Goal: Task Accomplishment & Management: Manage account settings

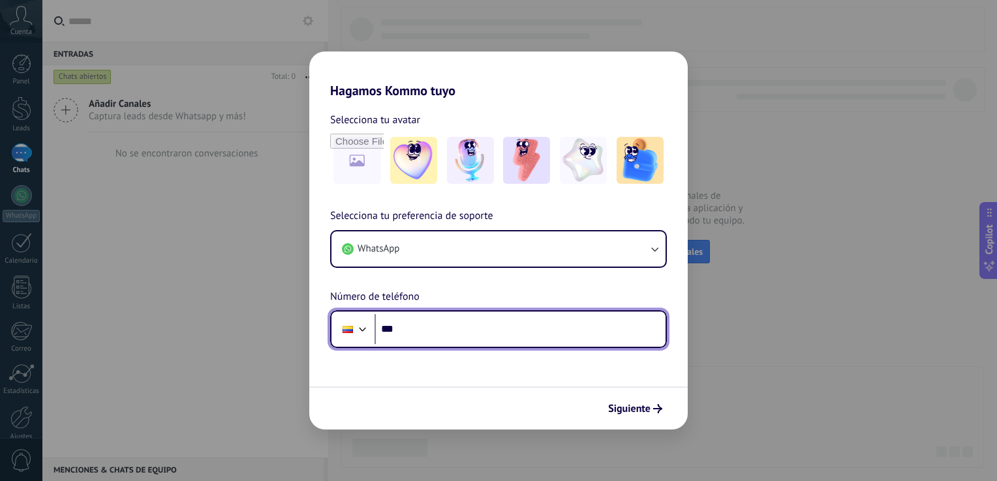
click at [523, 337] on input "***" at bounding box center [519, 329] width 291 height 30
click at [501, 329] on input "***" at bounding box center [519, 329] width 291 height 30
type input "**********"
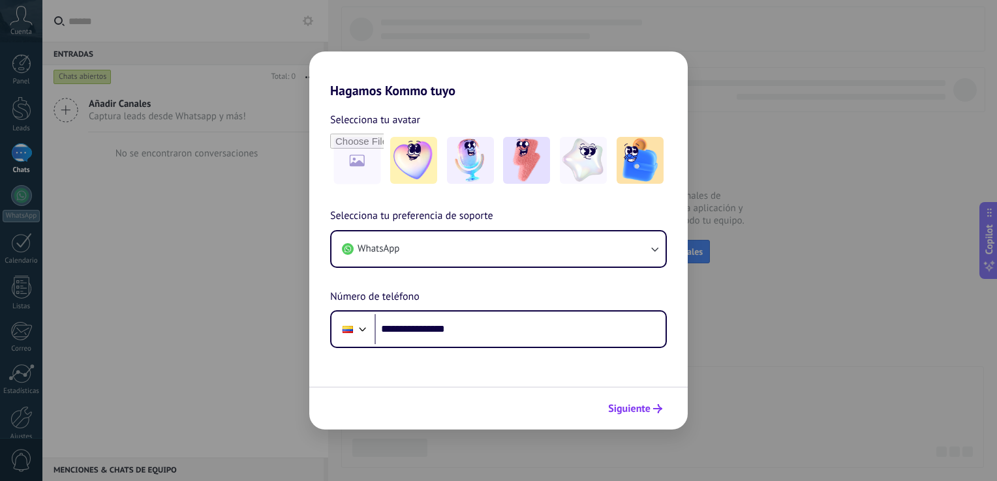
click at [622, 416] on button "Siguiente" at bounding box center [635, 409] width 66 height 22
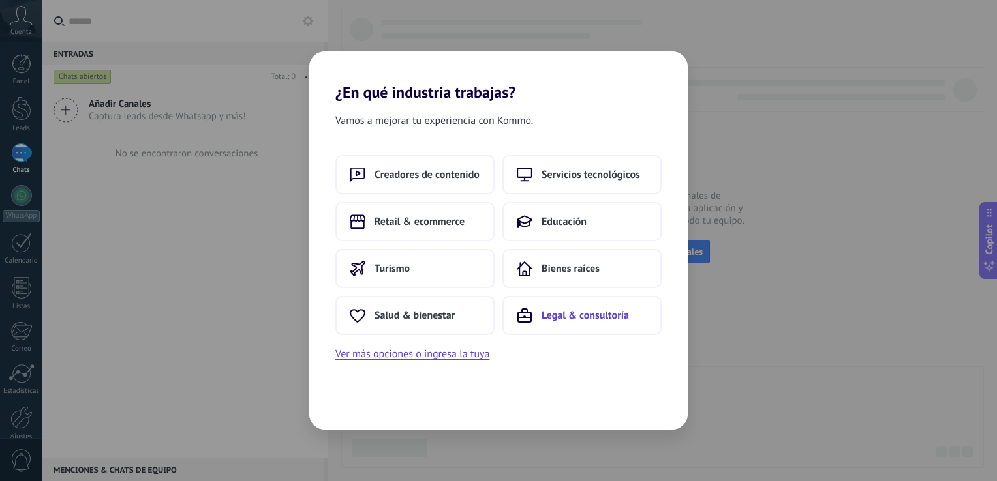
click at [556, 320] on span "Legal & consultoría" at bounding box center [584, 315] width 87 height 13
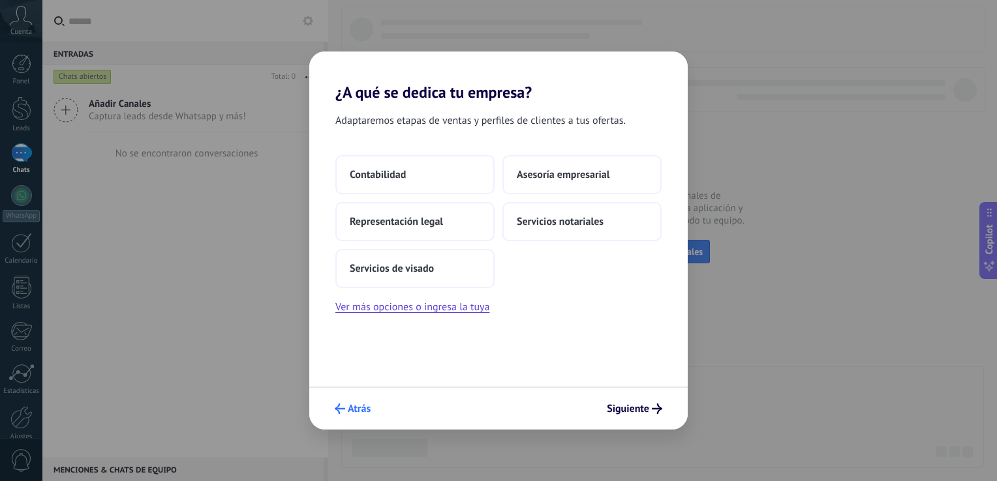
click at [344, 416] on button "Atrás" at bounding box center [353, 409] width 48 height 22
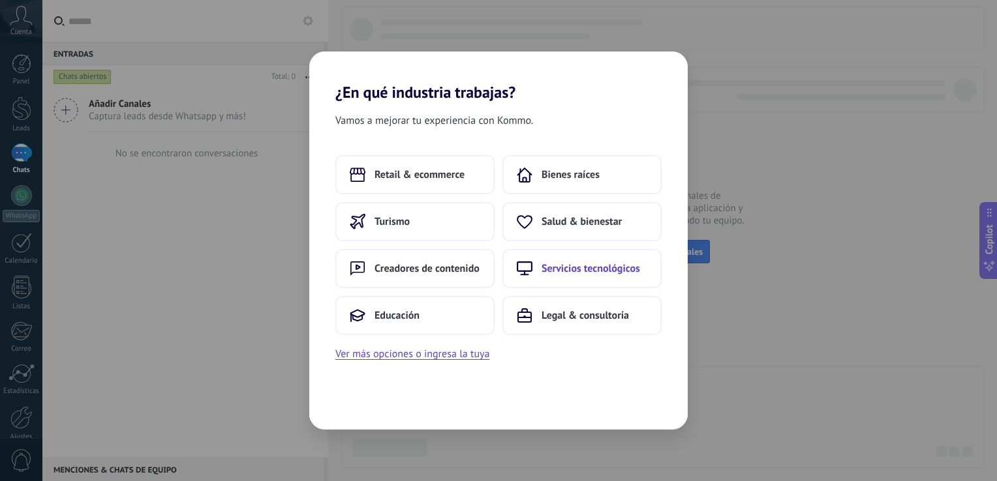
click at [549, 269] on span "Servicios tecnológicos" at bounding box center [590, 268] width 98 height 13
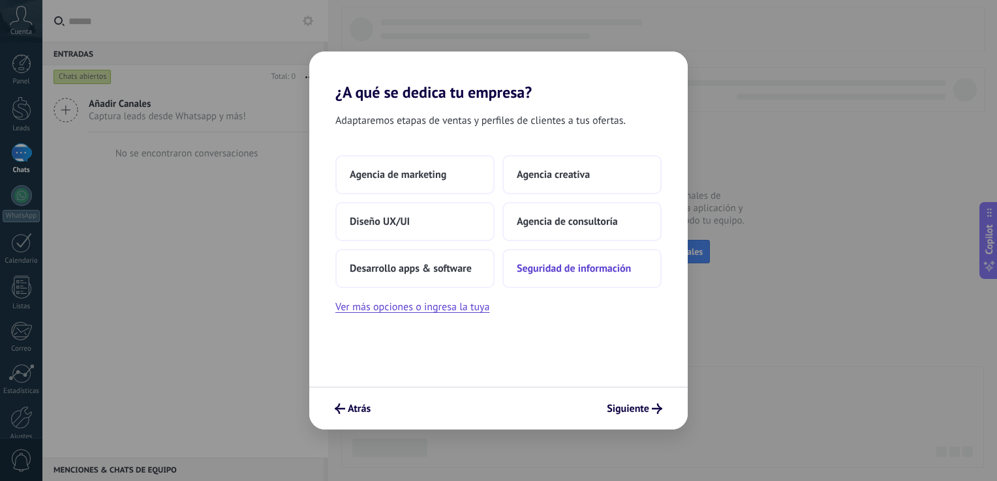
click at [545, 275] on span "Seguridad de información" at bounding box center [574, 268] width 114 height 13
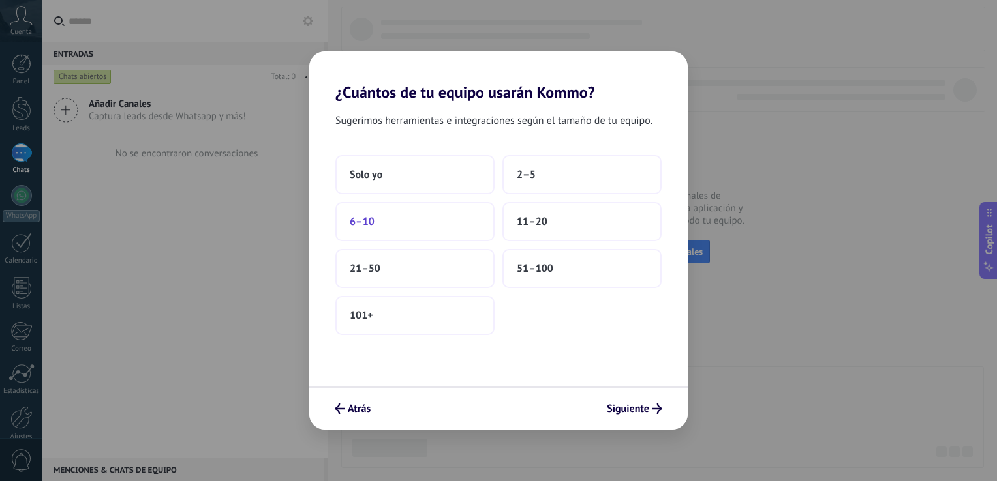
click at [392, 218] on button "6–10" at bounding box center [414, 221] width 159 height 39
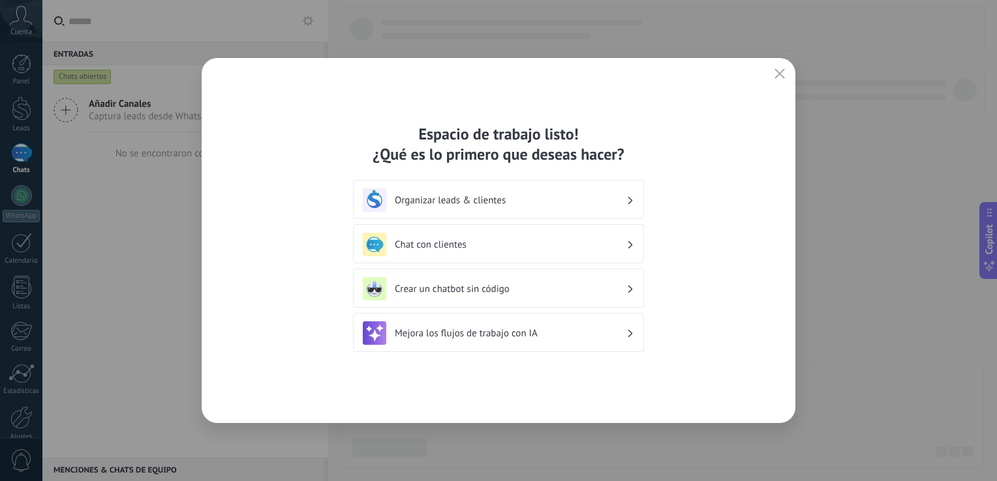
click at [464, 202] on h3 "Organizar leads & clientes" at bounding box center [511, 200] width 232 height 12
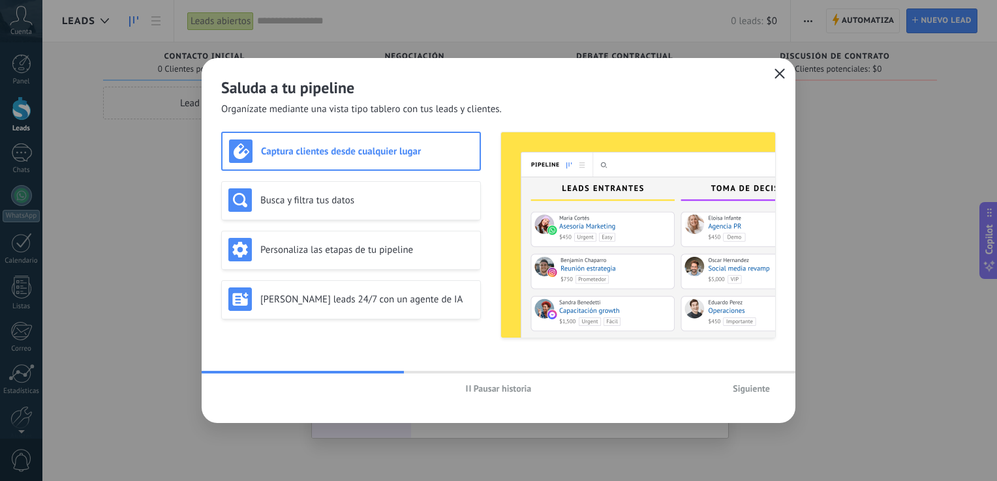
click at [772, 69] on button "button" at bounding box center [779, 74] width 17 height 18
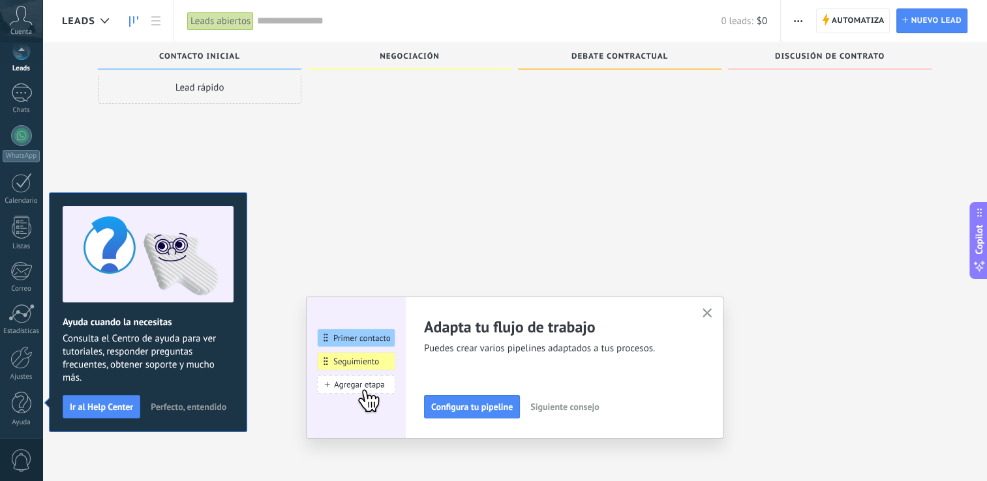
scroll to position [22, 0]
click at [712, 312] on icon "button" at bounding box center [707, 314] width 10 height 10
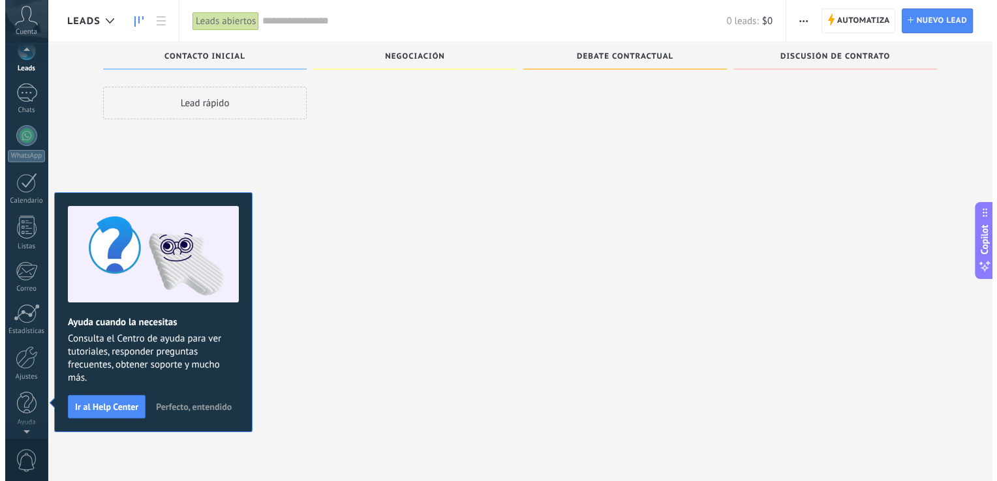
scroll to position [0, 0]
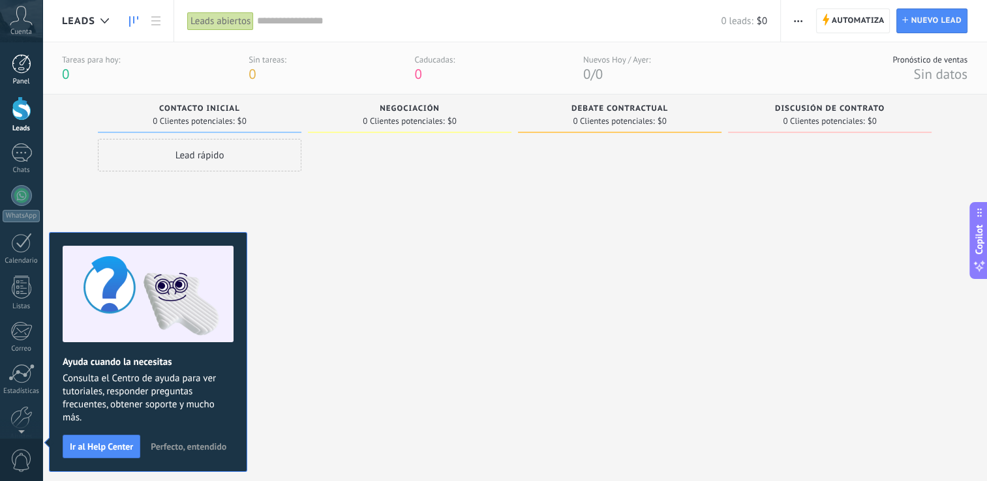
click at [14, 72] on div at bounding box center [22, 64] width 20 height 20
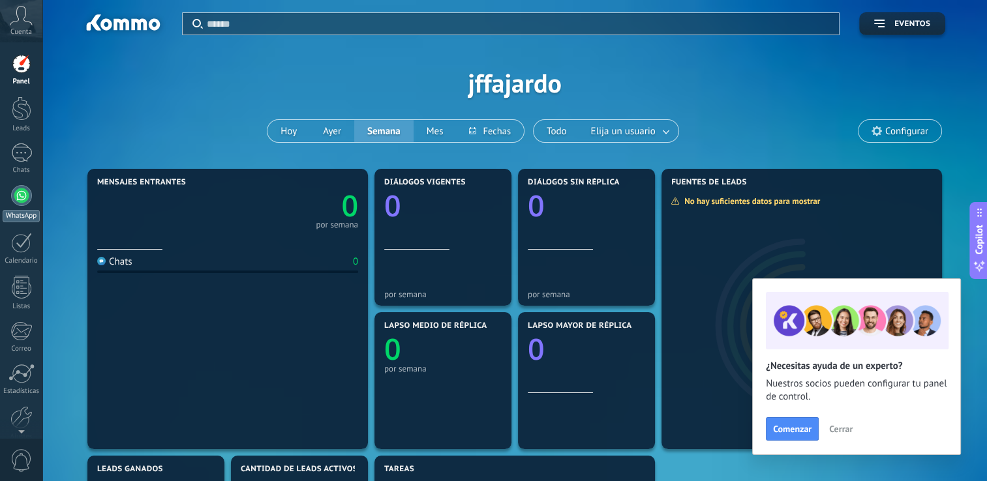
click at [23, 189] on div at bounding box center [21, 195] width 21 height 21
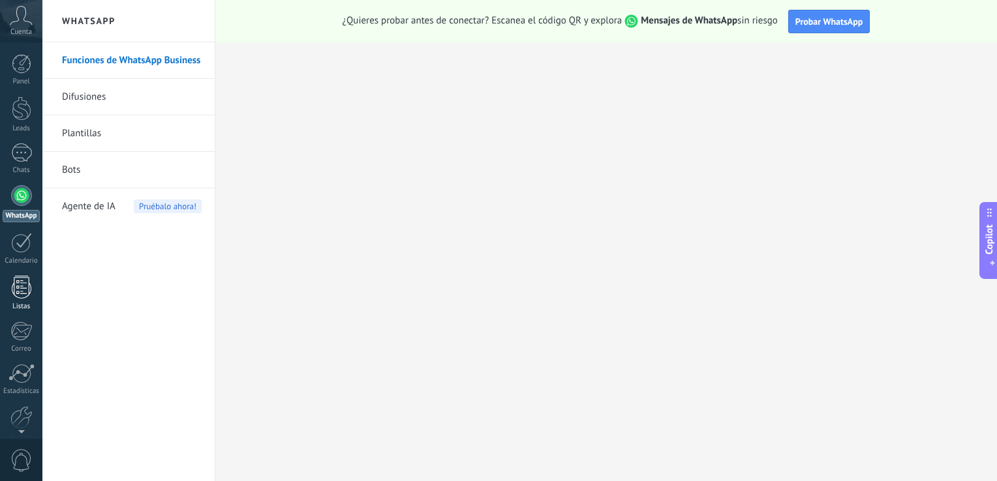
click at [16, 296] on div at bounding box center [22, 287] width 20 height 23
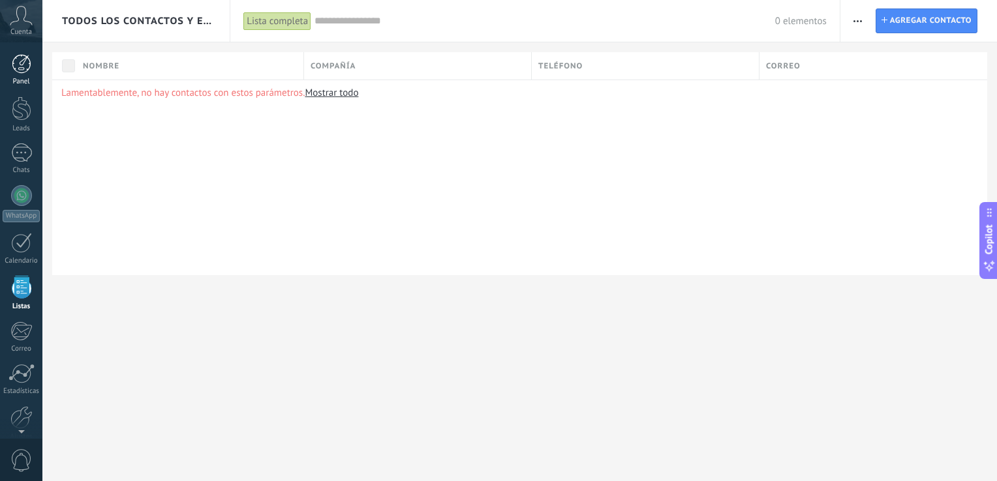
click at [28, 57] on div at bounding box center [22, 64] width 20 height 20
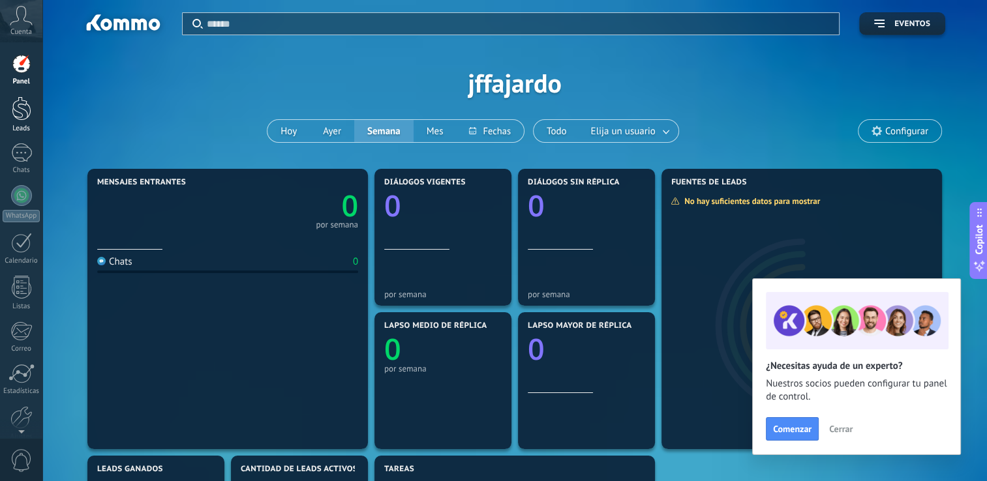
click at [25, 113] on div at bounding box center [22, 109] width 20 height 24
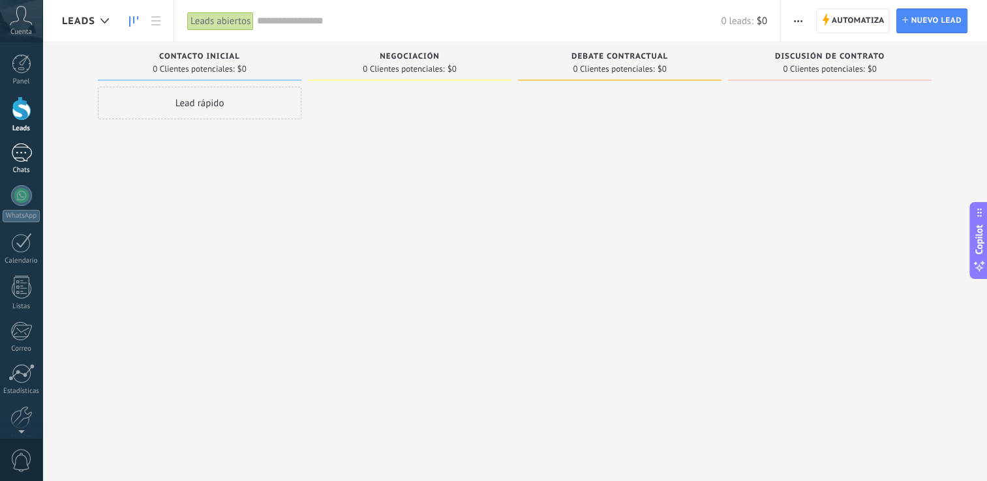
click at [23, 157] on div at bounding box center [21, 152] width 21 height 19
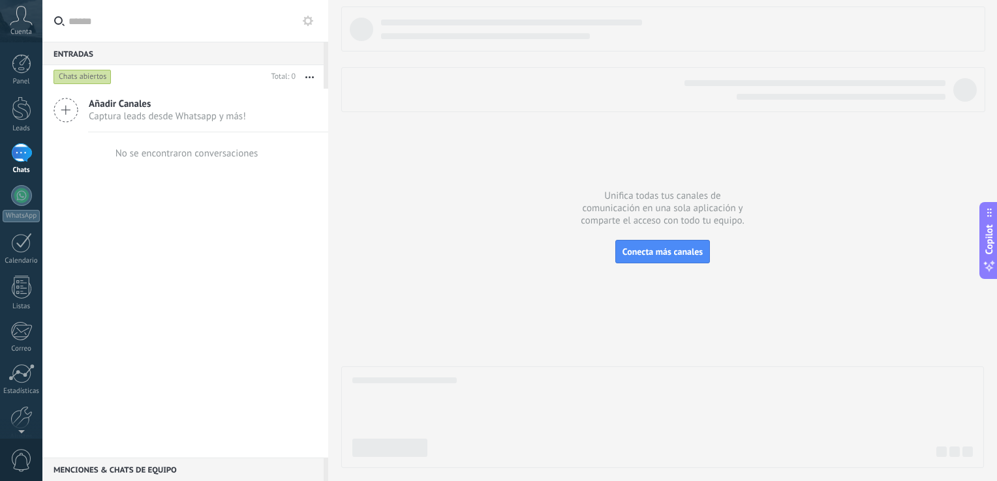
click at [415, 152] on div at bounding box center [662, 238] width 642 height 462
click at [24, 241] on div at bounding box center [21, 243] width 21 height 20
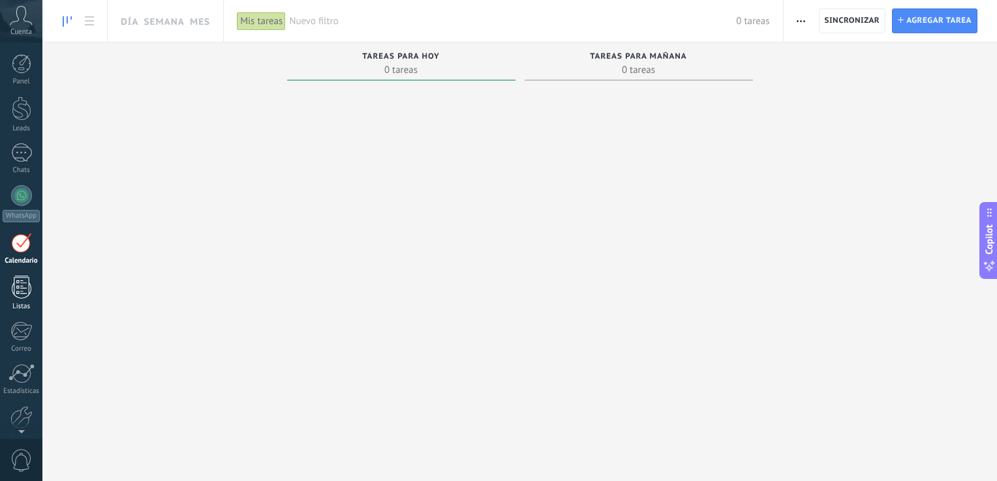
click at [23, 294] on div at bounding box center [22, 287] width 20 height 23
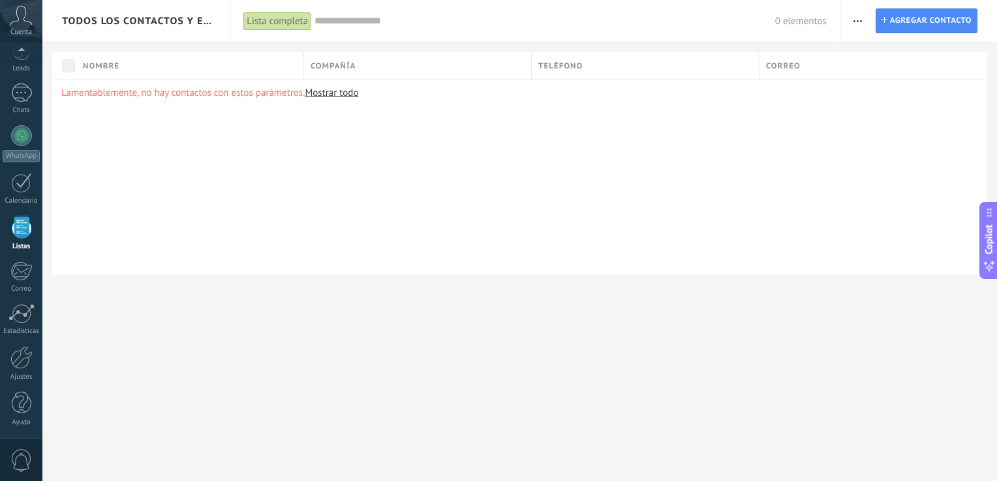
scroll to position [33, 0]
click at [33, 166] on link "WhatsApp" at bounding box center [21, 170] width 42 height 37
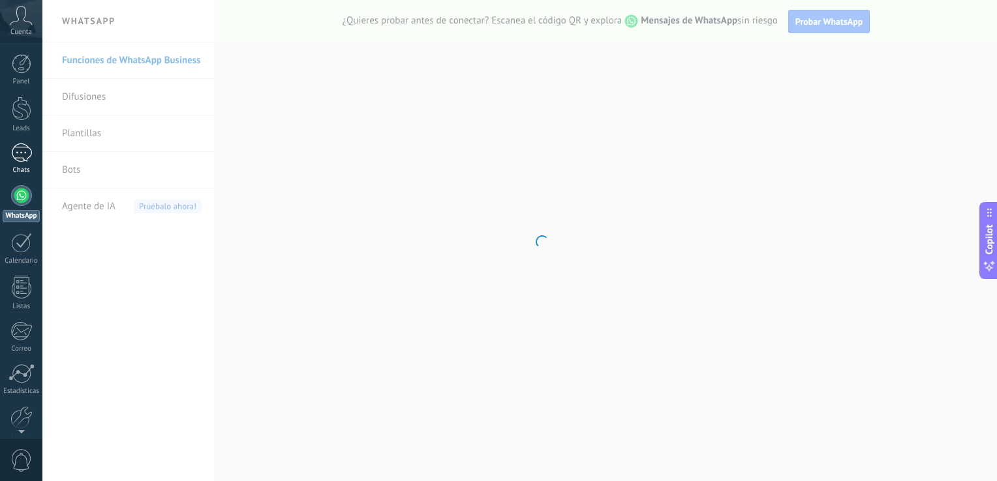
click at [21, 151] on div at bounding box center [21, 152] width 21 height 19
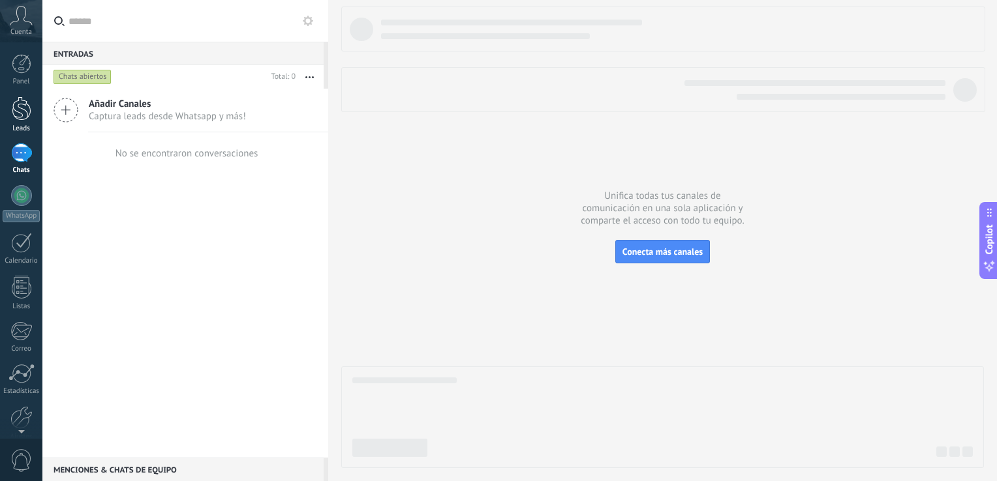
click at [26, 116] on div at bounding box center [22, 109] width 20 height 24
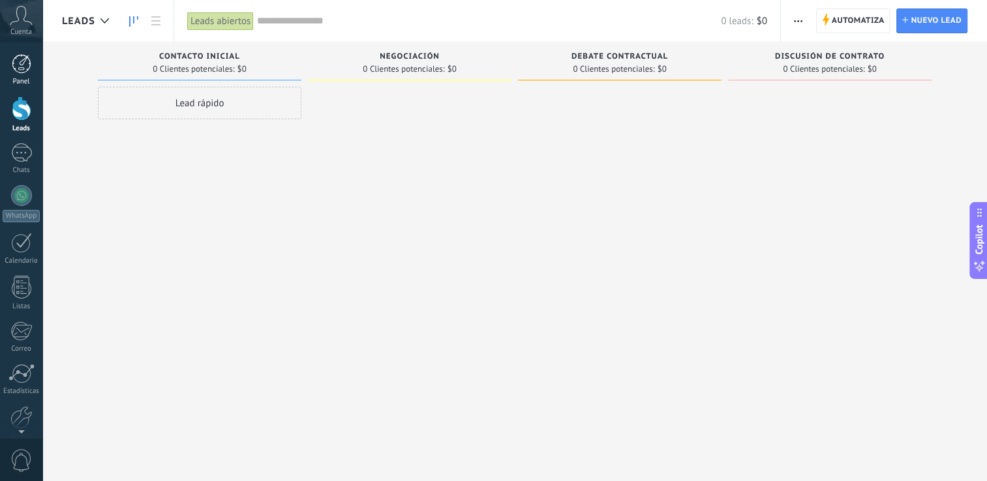
click at [22, 73] on div at bounding box center [22, 64] width 20 height 20
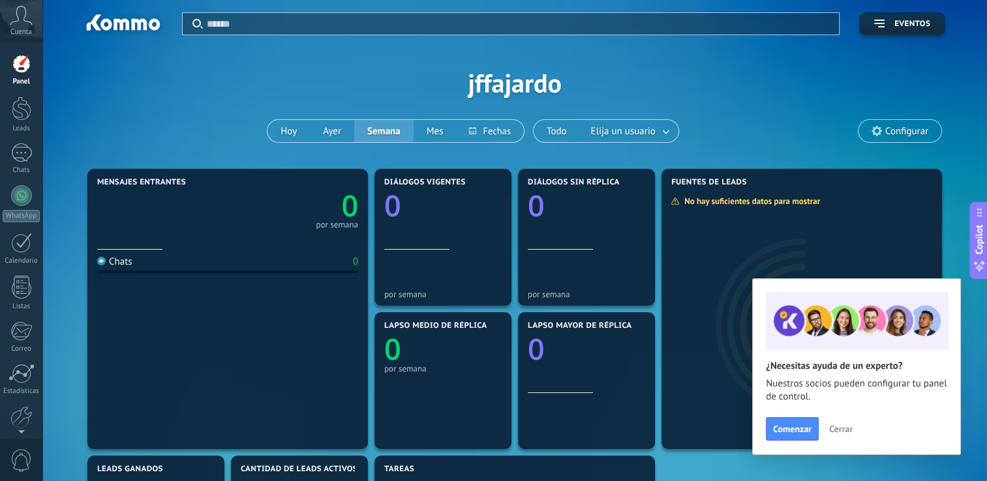
click at [842, 432] on span "Cerrar" at bounding box center [840, 429] width 23 height 9
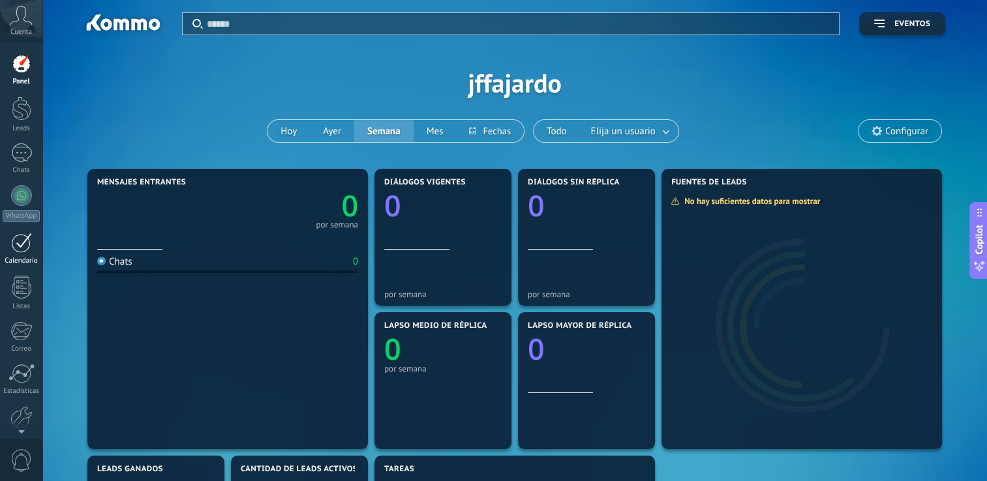
click at [12, 241] on div at bounding box center [21, 243] width 21 height 20
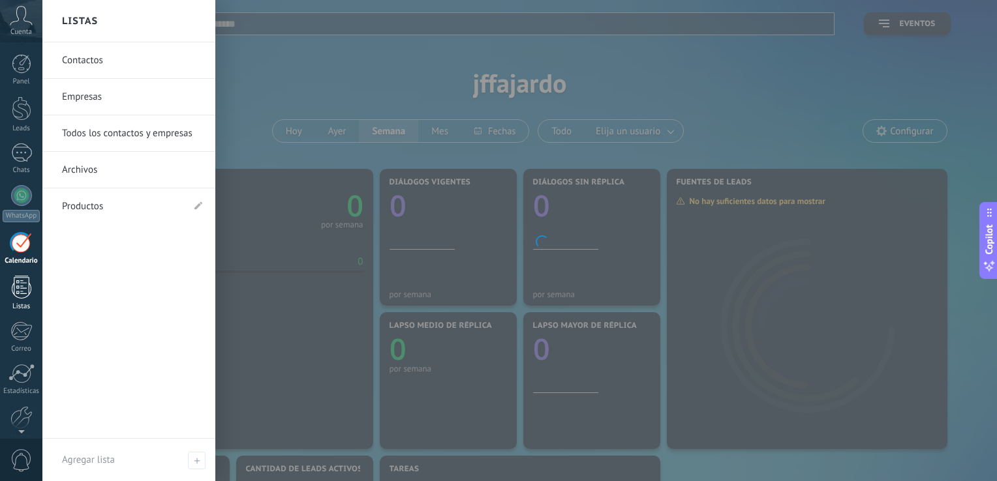
click at [26, 294] on div at bounding box center [22, 287] width 20 height 23
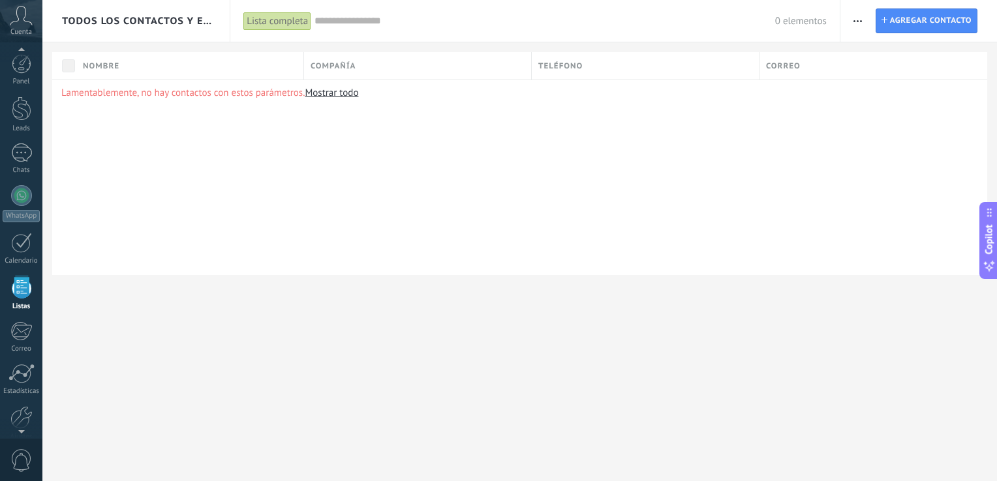
scroll to position [33, 0]
click at [338, 181] on div "Lamentablemente, no hay contactos con estos parámetros. Mostrar todo" at bounding box center [519, 178] width 935 height 196
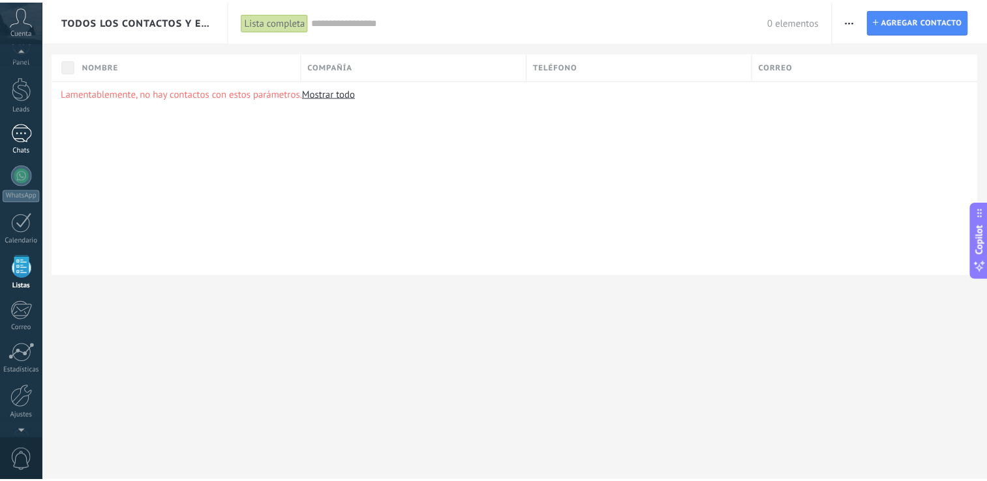
scroll to position [14, 0]
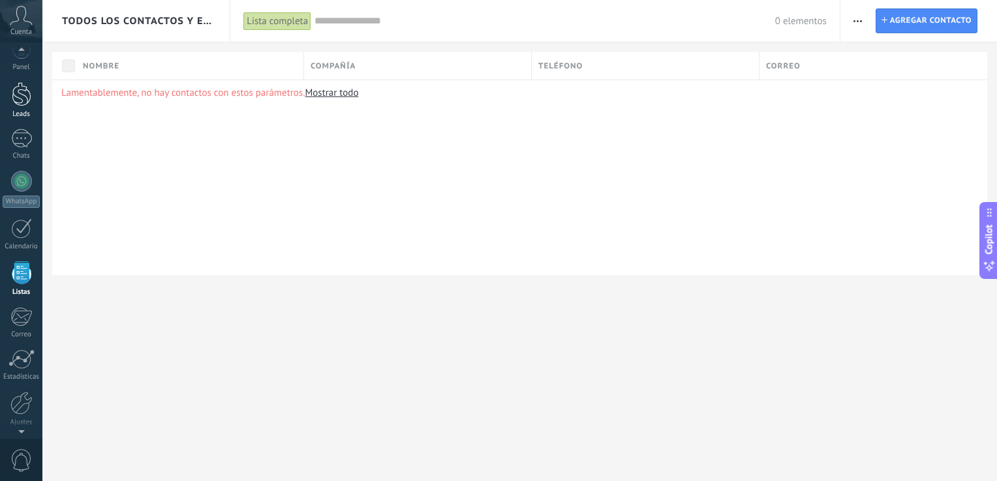
click at [23, 98] on div at bounding box center [22, 94] width 20 height 24
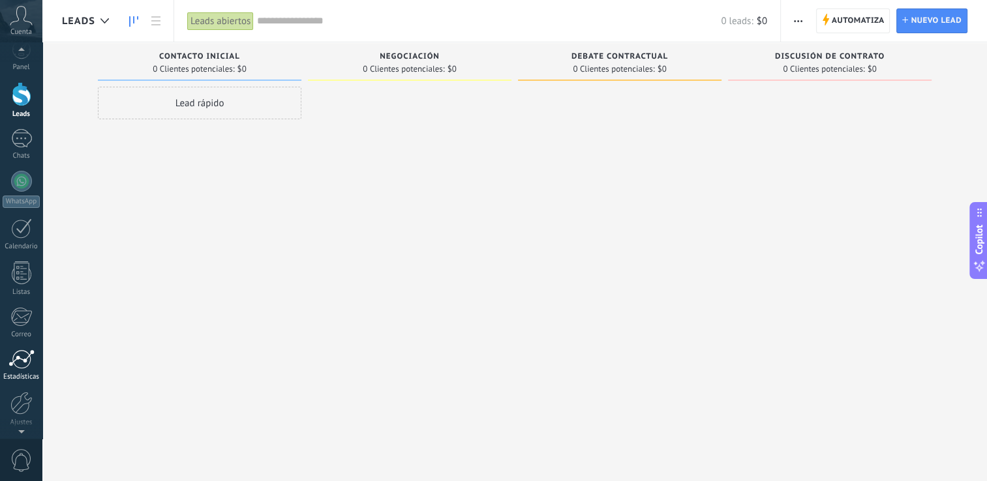
click at [22, 373] on div "Estadísticas" at bounding box center [22, 377] width 38 height 8
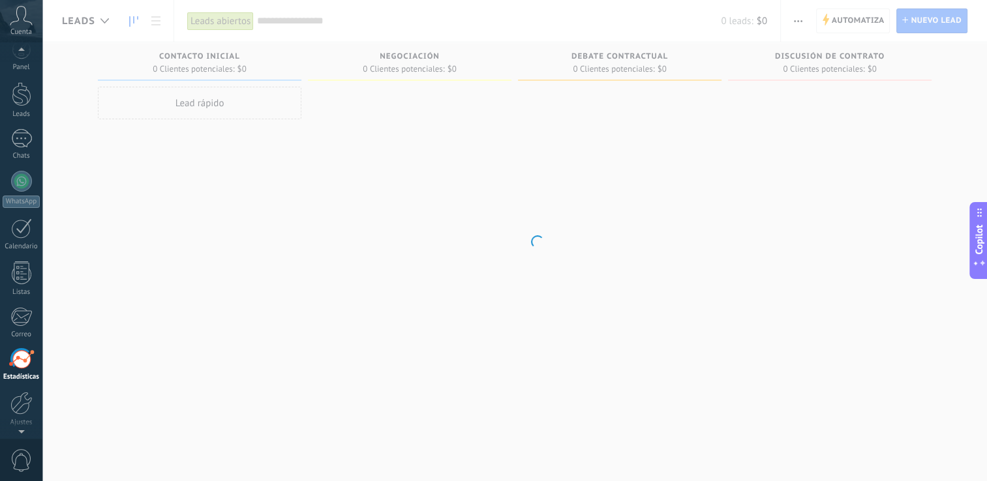
scroll to position [60, 0]
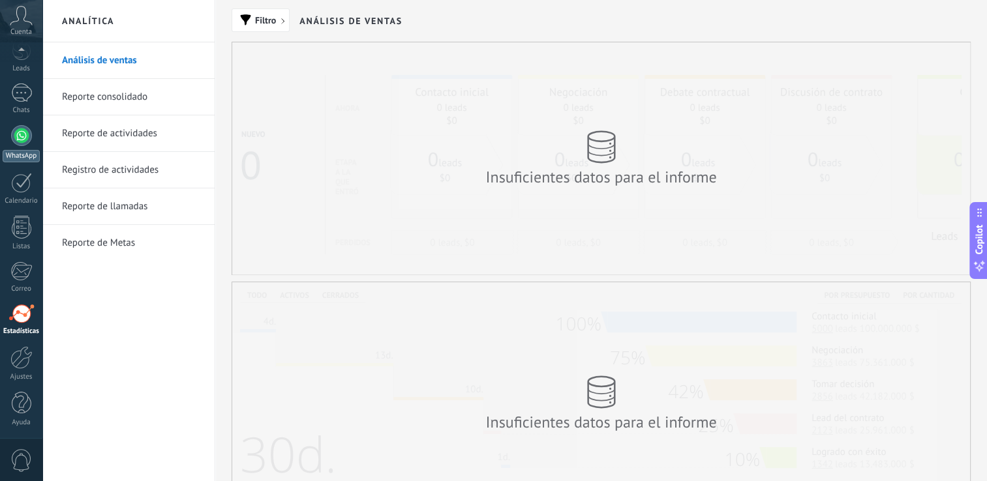
click at [12, 147] on link "WhatsApp" at bounding box center [21, 143] width 42 height 37
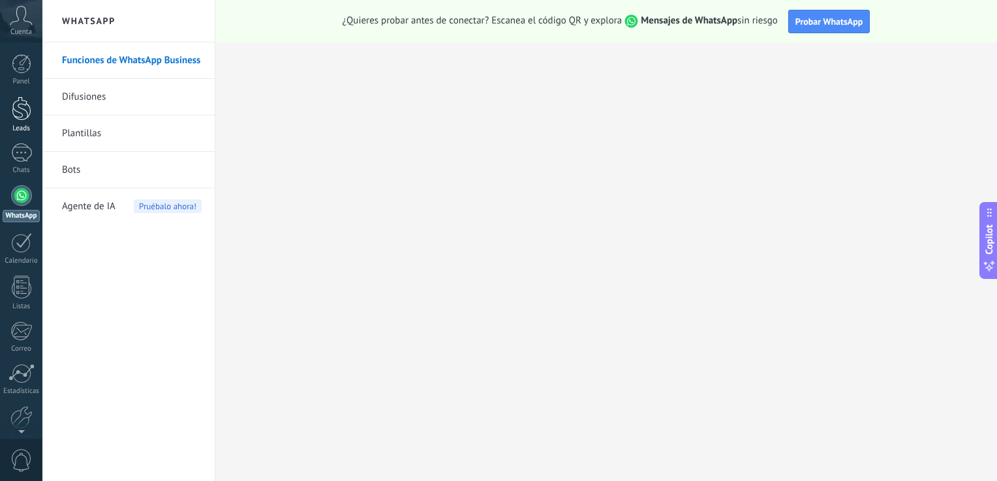
click at [21, 113] on div at bounding box center [22, 109] width 20 height 24
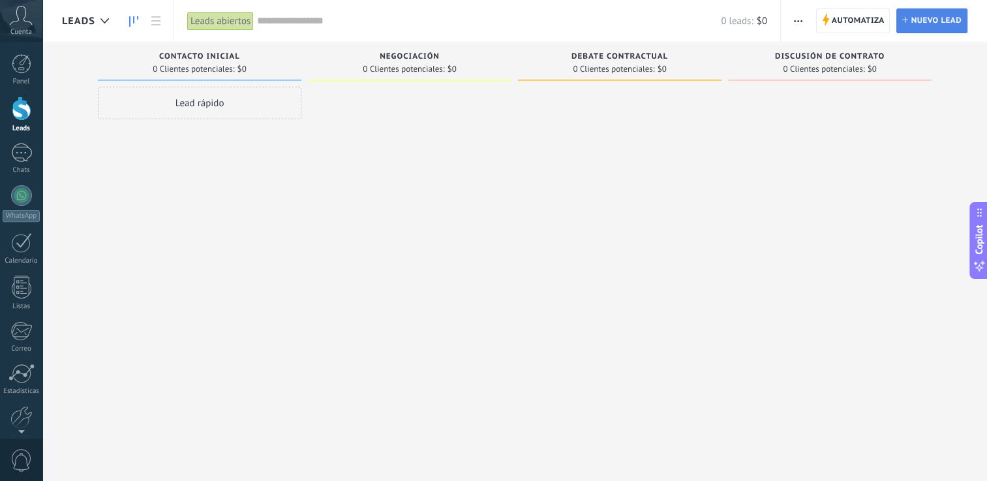
click at [919, 22] on span "Nuevo lead" at bounding box center [936, 20] width 51 height 23
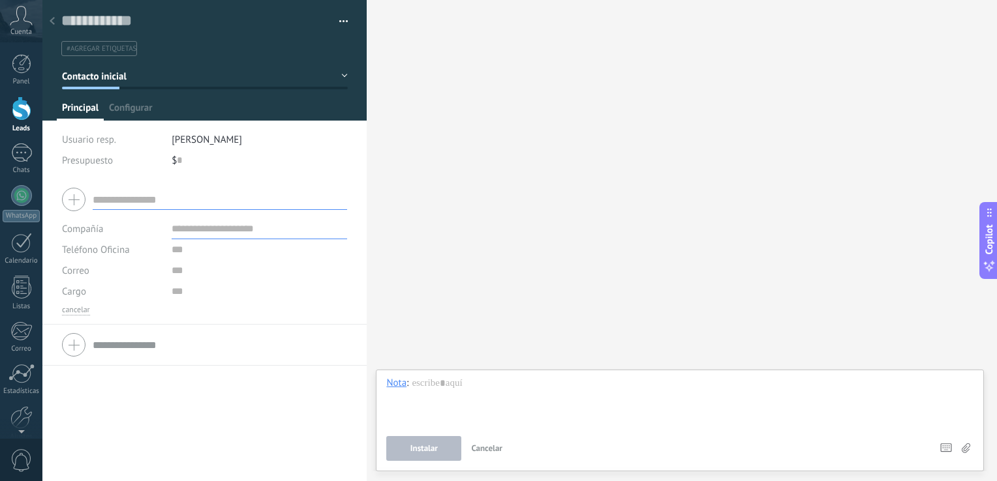
click at [689, 66] on div "Buscar Carga más Participantes: 0 Agregar usuario Bots: 0" at bounding box center [682, 240] width 630 height 481
click at [8, 42] on div "Panel Leads Chats WhatsApp Clientes" at bounding box center [42, 240] width 85 height 397
click at [14, 24] on icon at bounding box center [21, 16] width 23 height 20
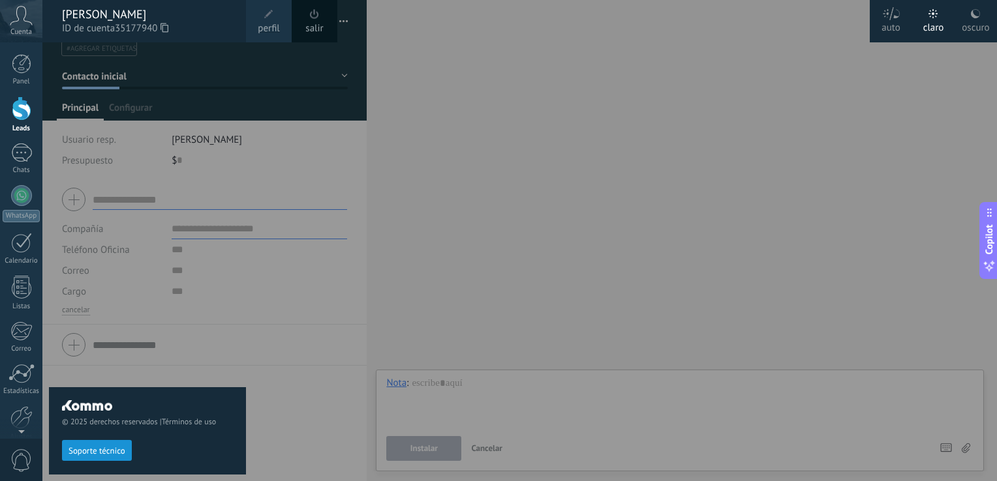
click at [851, 139] on div at bounding box center [540, 240] width 997 height 481
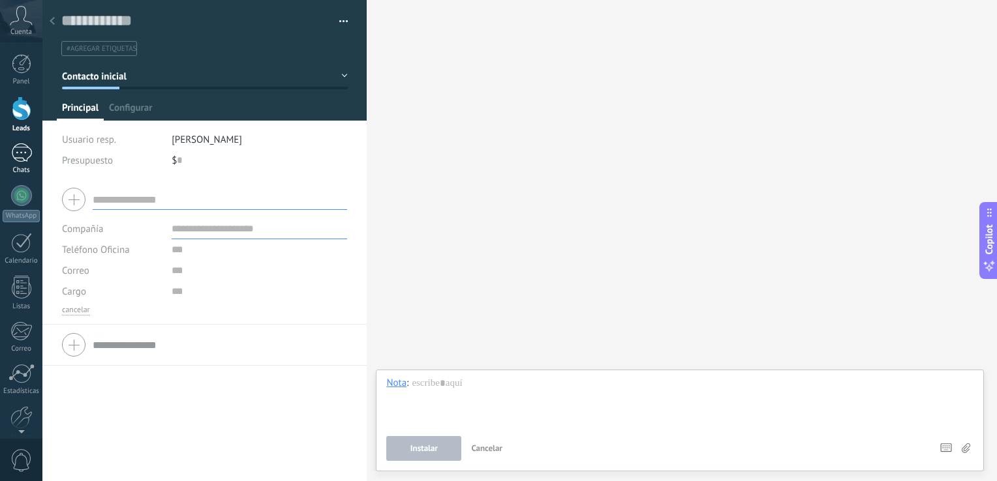
click at [31, 160] on div at bounding box center [21, 152] width 21 height 19
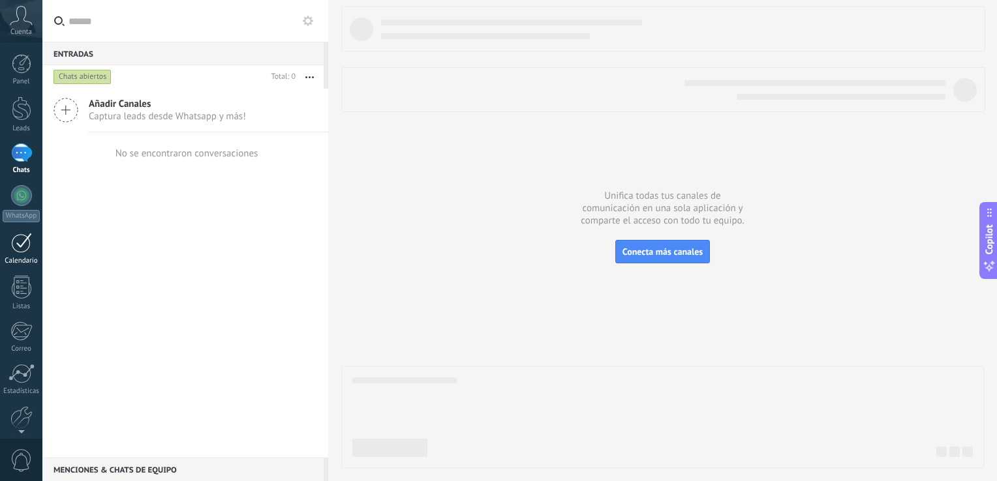
click at [15, 250] on div at bounding box center [21, 243] width 21 height 20
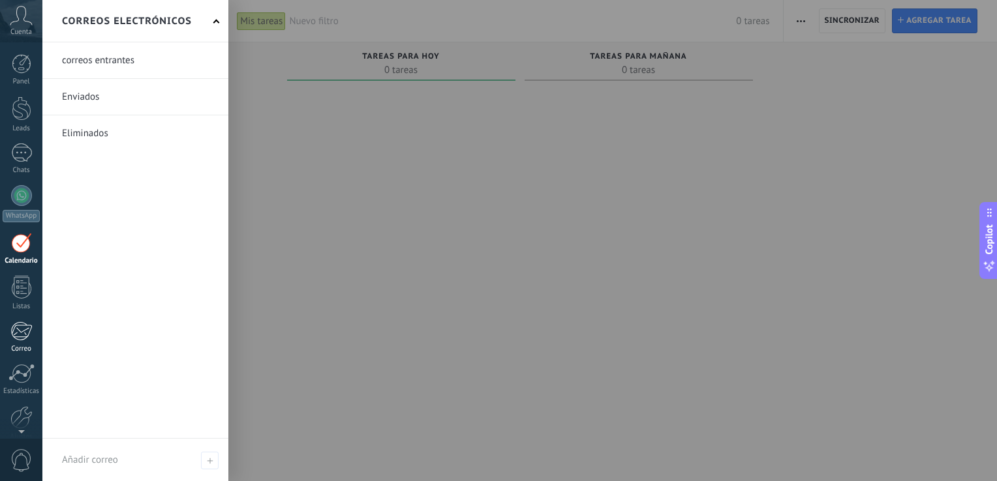
scroll to position [60, 0]
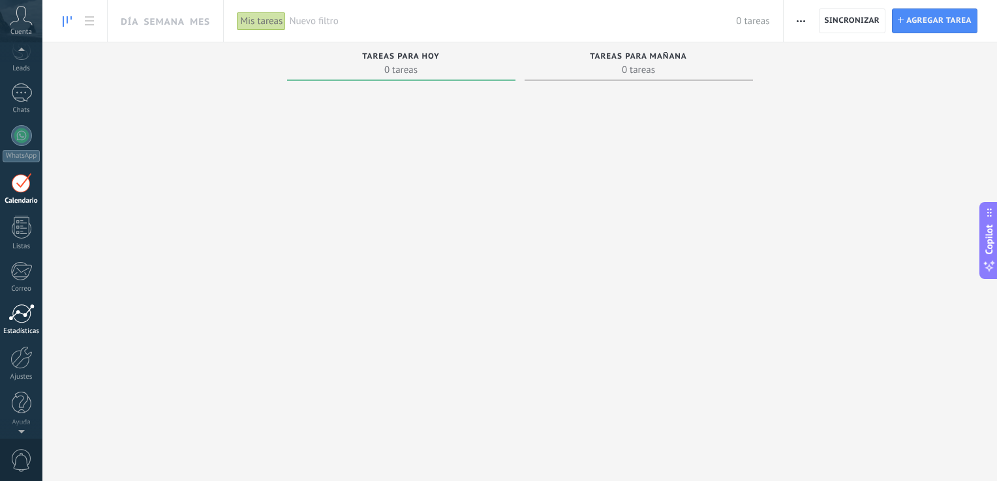
click at [21, 325] on link "Estadísticas" at bounding box center [21, 320] width 42 height 32
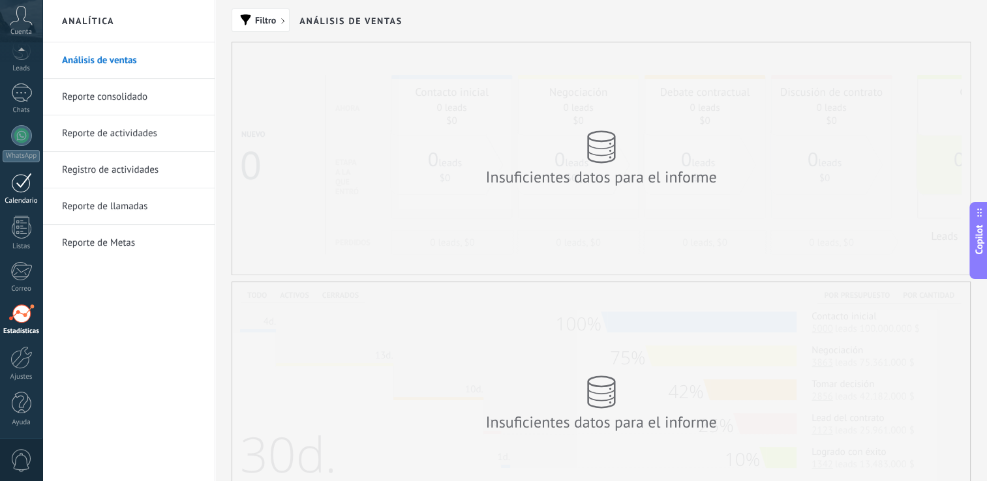
click at [25, 185] on div at bounding box center [21, 183] width 21 height 20
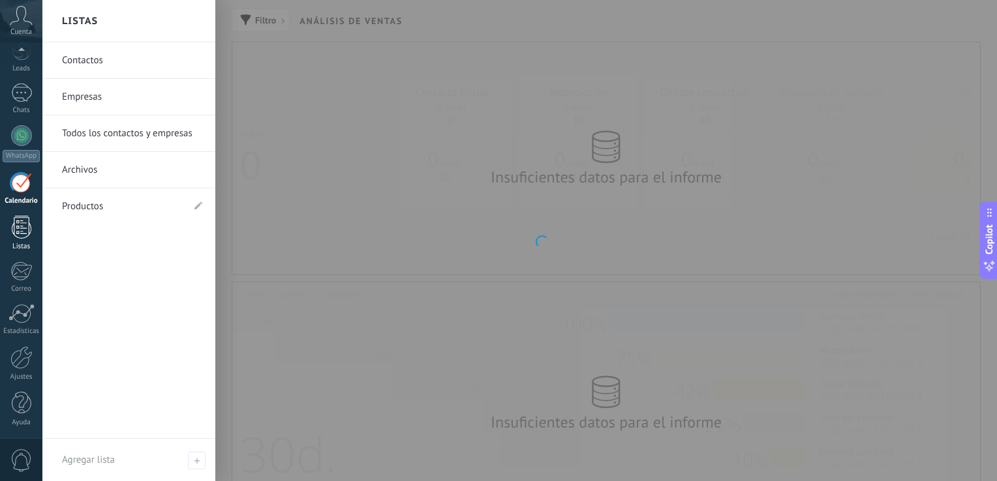
click at [20, 236] on div at bounding box center [22, 227] width 20 height 23
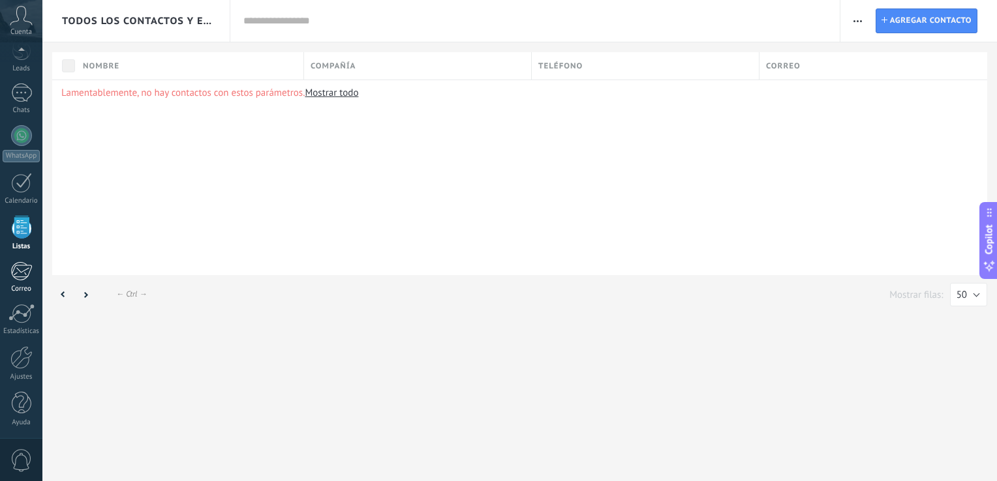
click at [27, 262] on div at bounding box center [21, 272] width 22 height 20
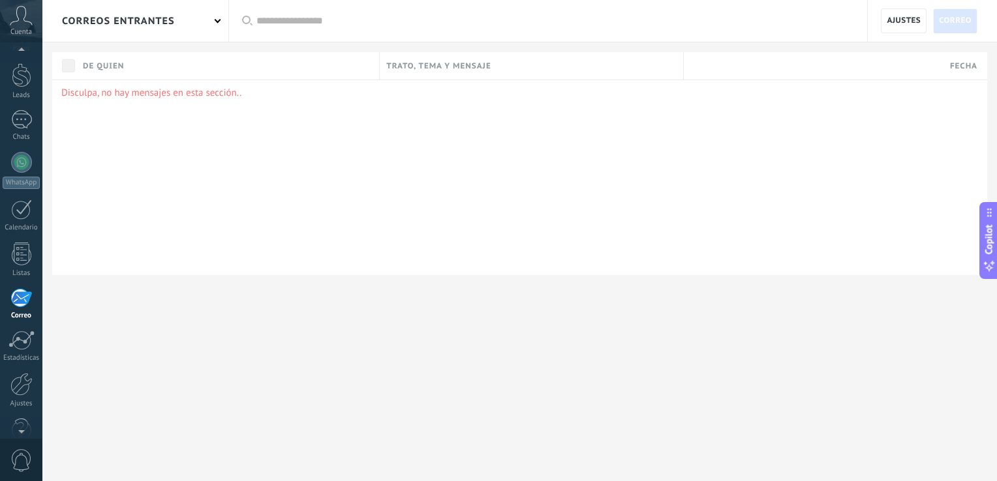
click at [23, 37] on span "Cuenta" at bounding box center [21, 32] width 22 height 8
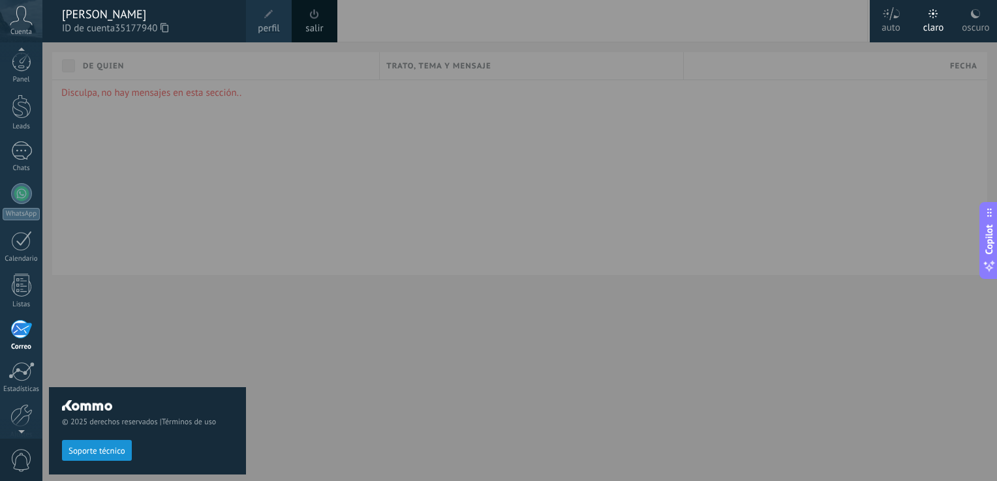
click at [20, 61] on div at bounding box center [21, 52] width 42 height 20
click at [20, 46] on div "Panel Leads Chats WhatsApp Clientes" at bounding box center [42, 240] width 85 height 397
click at [24, 67] on div at bounding box center [22, 64] width 20 height 20
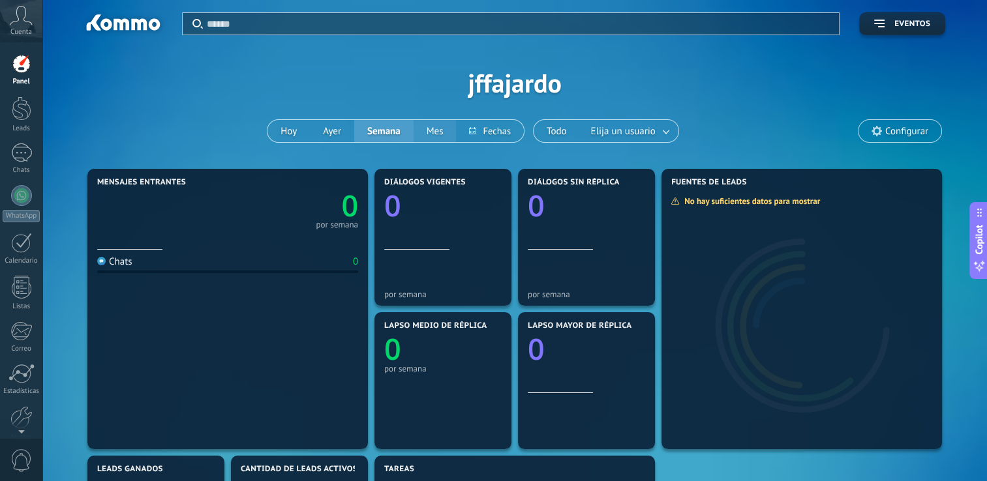
click at [446, 132] on button "Mes" at bounding box center [435, 131] width 43 height 22
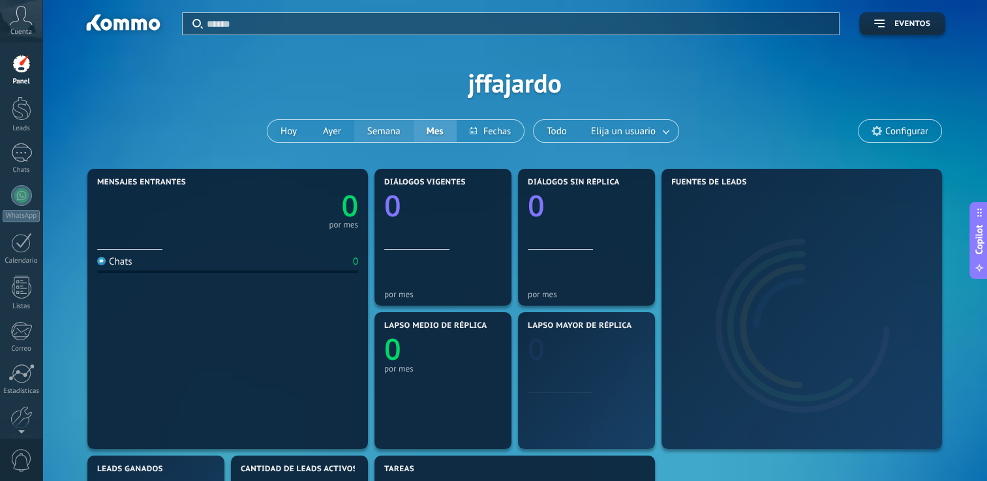
click at [383, 134] on button "Semana" at bounding box center [383, 131] width 59 height 22
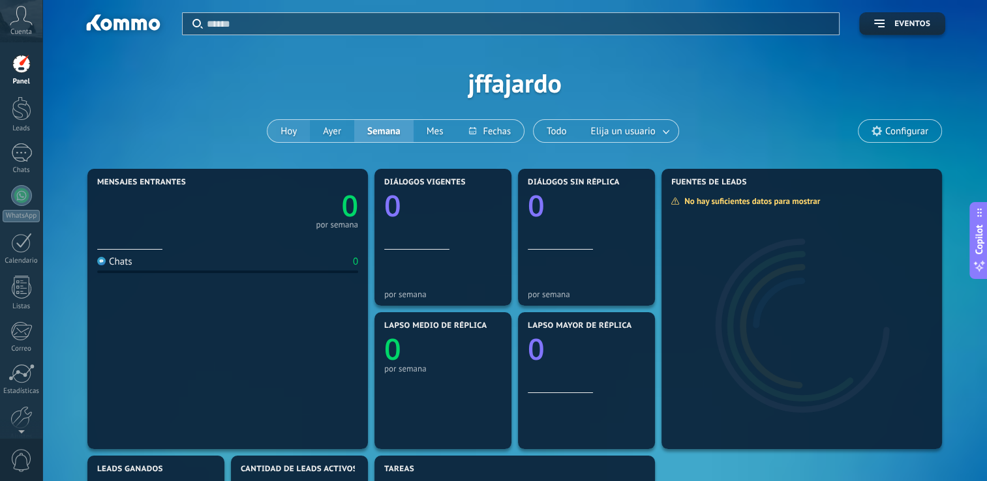
click at [285, 132] on button "Hoy" at bounding box center [288, 131] width 42 height 22
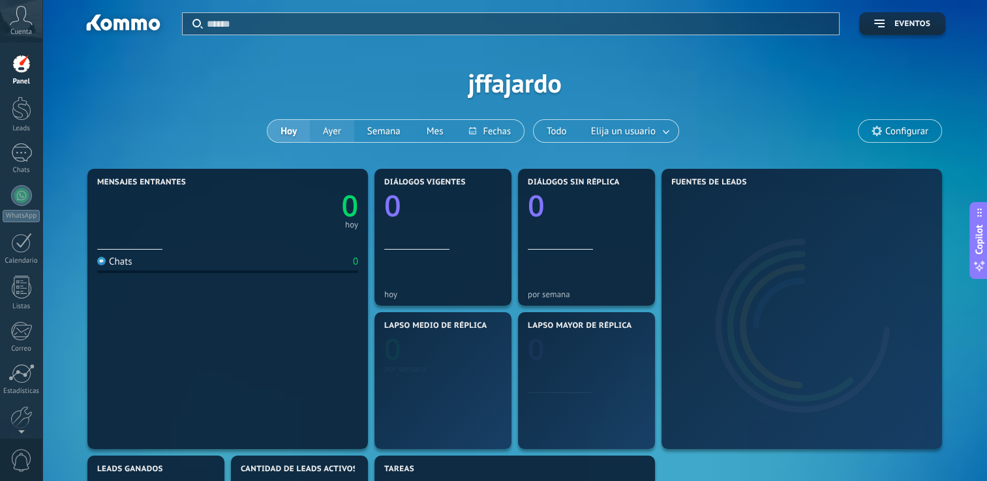
click at [337, 134] on button "Ayer" at bounding box center [332, 131] width 44 height 22
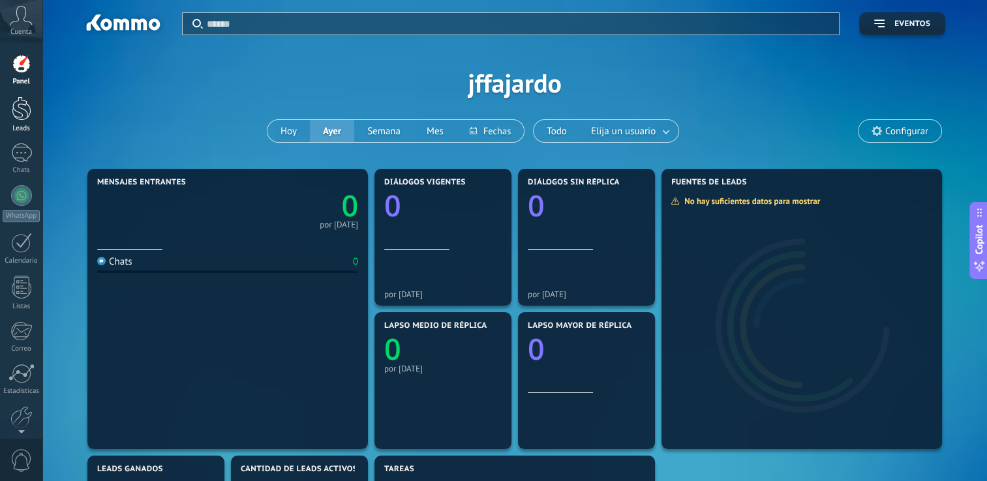
click at [18, 111] on div at bounding box center [22, 109] width 20 height 24
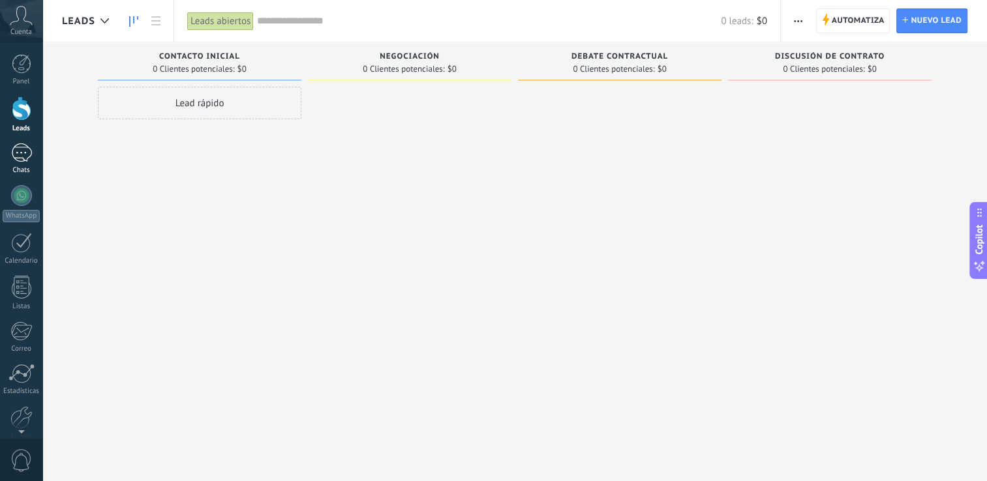
click at [19, 163] on link "Chats" at bounding box center [21, 158] width 42 height 31
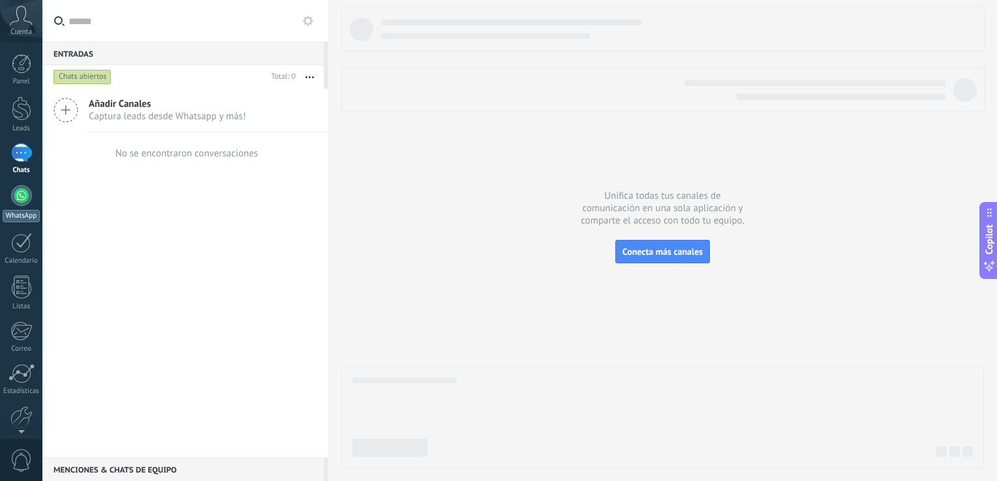
click at [23, 215] on div "WhatsApp" at bounding box center [21, 216] width 37 height 12
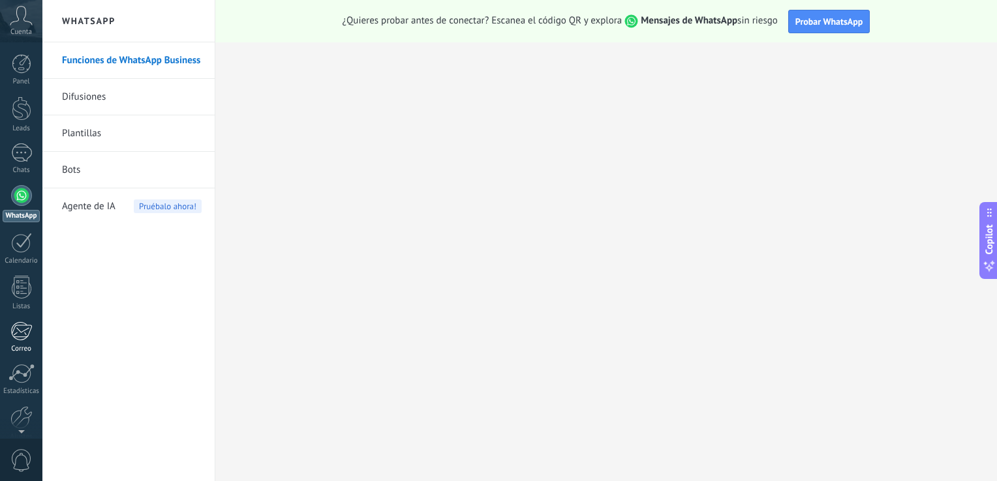
click at [8, 346] on div "Correo" at bounding box center [22, 349] width 38 height 8
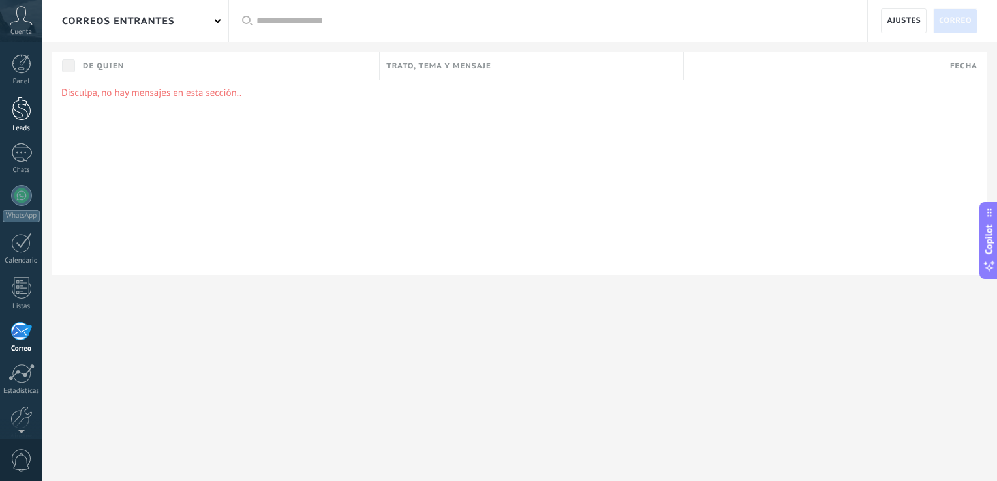
click at [16, 104] on div at bounding box center [22, 109] width 20 height 24
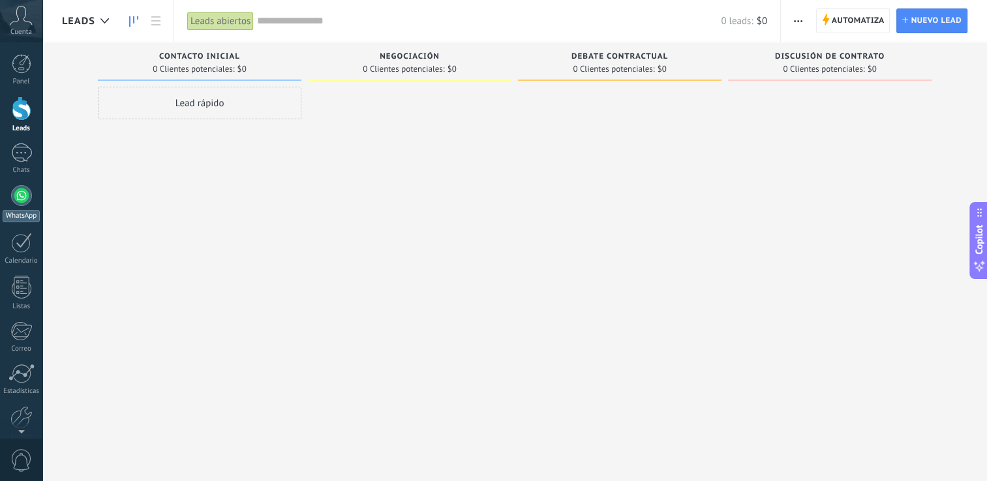
click at [23, 194] on div at bounding box center [21, 195] width 21 height 21
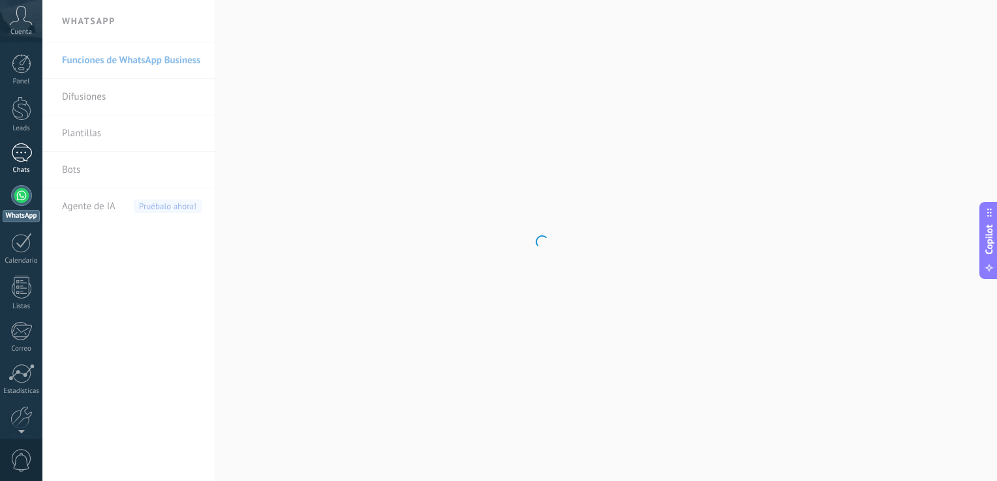
click at [15, 153] on div at bounding box center [21, 152] width 21 height 19
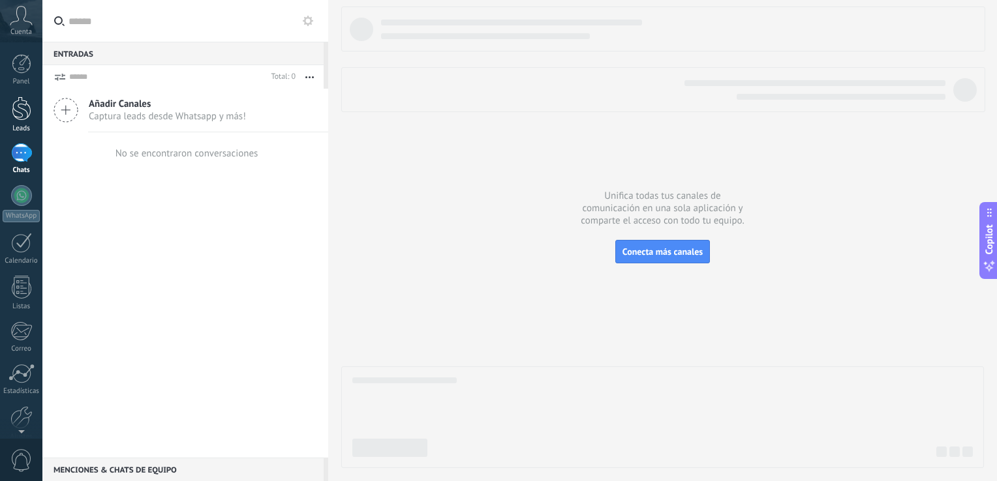
click at [24, 110] on div at bounding box center [22, 109] width 20 height 24
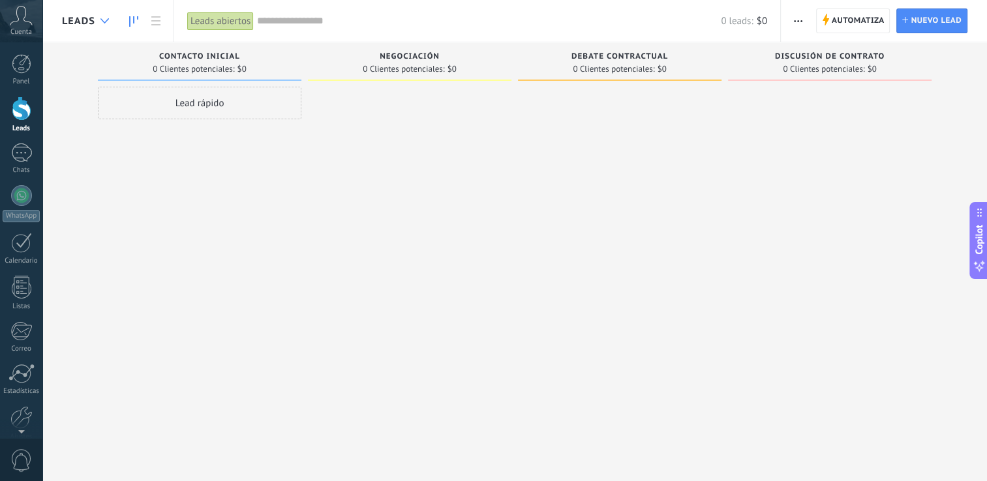
click at [96, 12] on div at bounding box center [105, 20] width 22 height 25
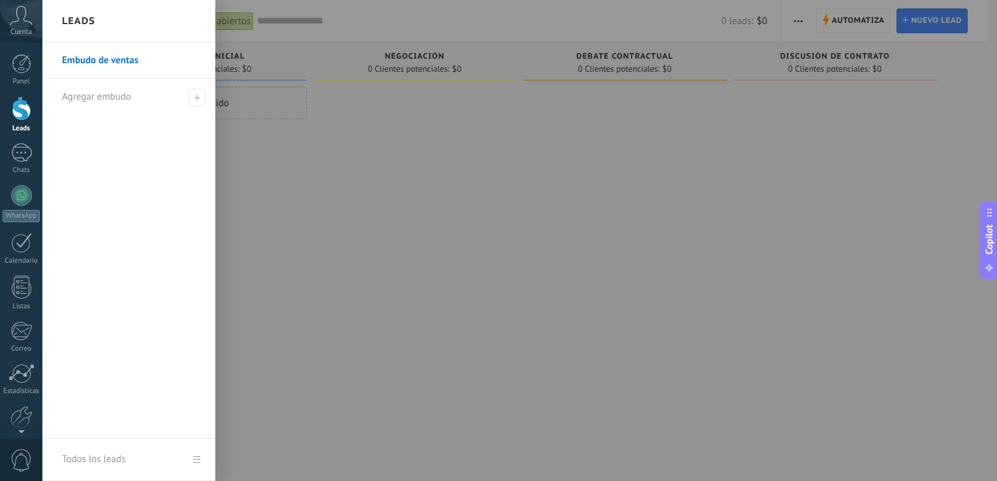
click at [347, 183] on div at bounding box center [540, 240] width 997 height 481
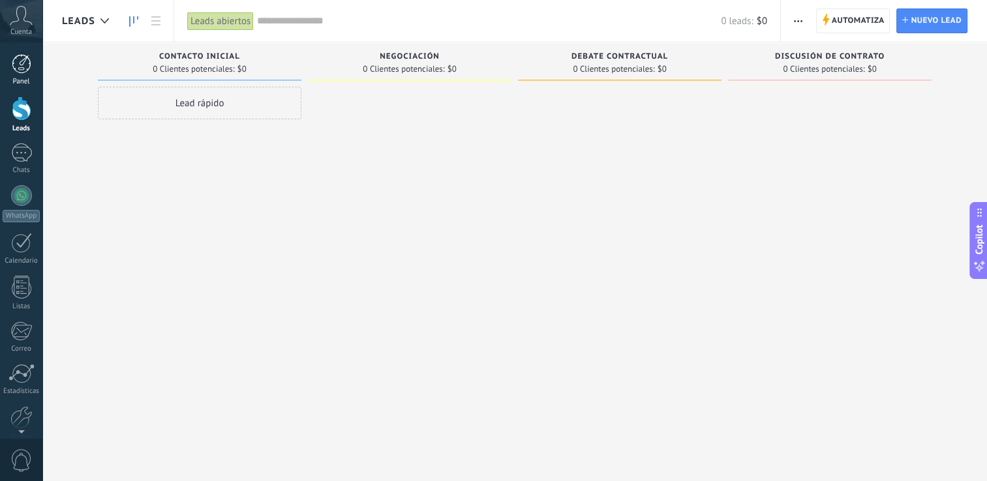
click at [23, 76] on link "Panel" at bounding box center [21, 70] width 42 height 32
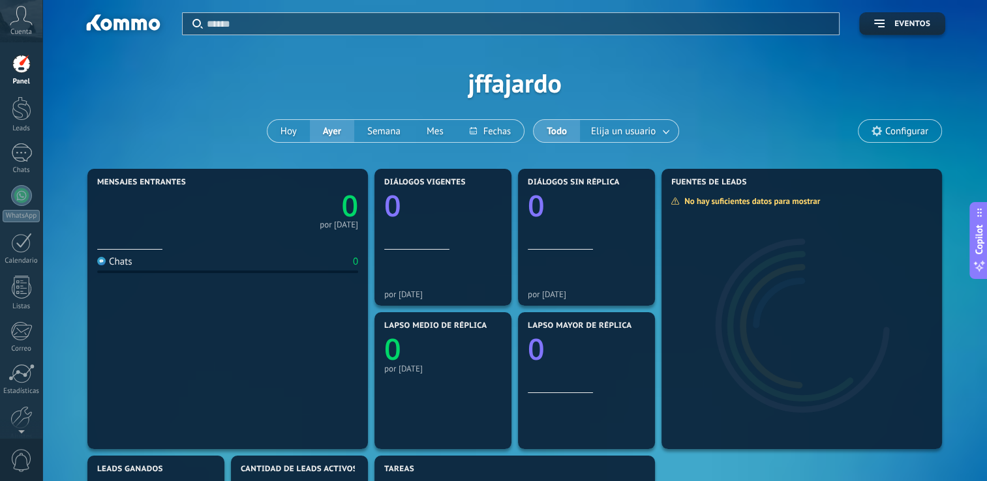
click at [21, 453] on span "0" at bounding box center [21, 460] width 22 height 23
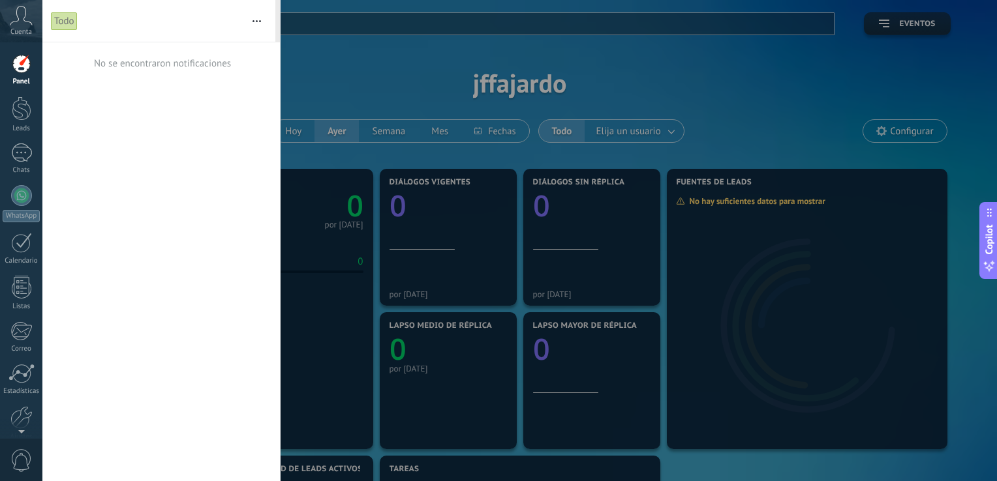
click at [326, 76] on div at bounding box center [498, 240] width 997 height 481
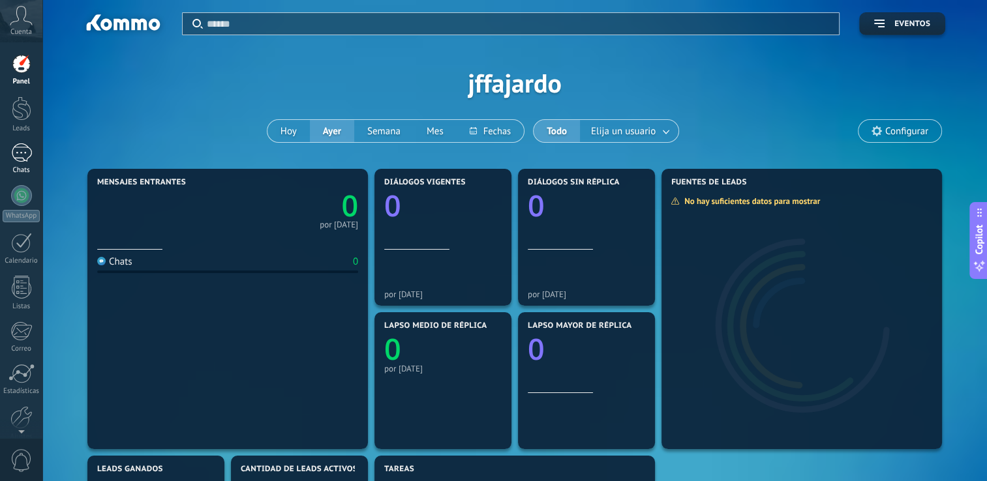
click at [31, 145] on div at bounding box center [21, 152] width 21 height 19
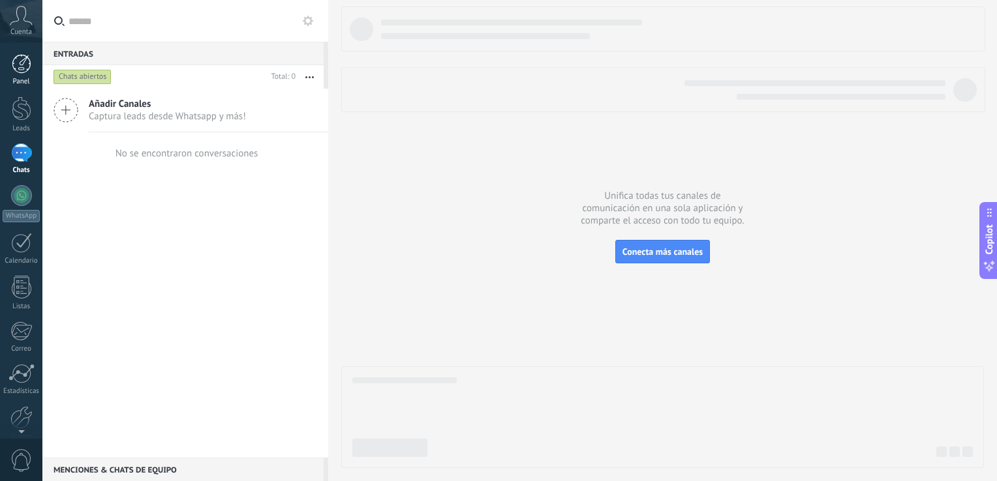
click at [21, 62] on div at bounding box center [22, 64] width 20 height 20
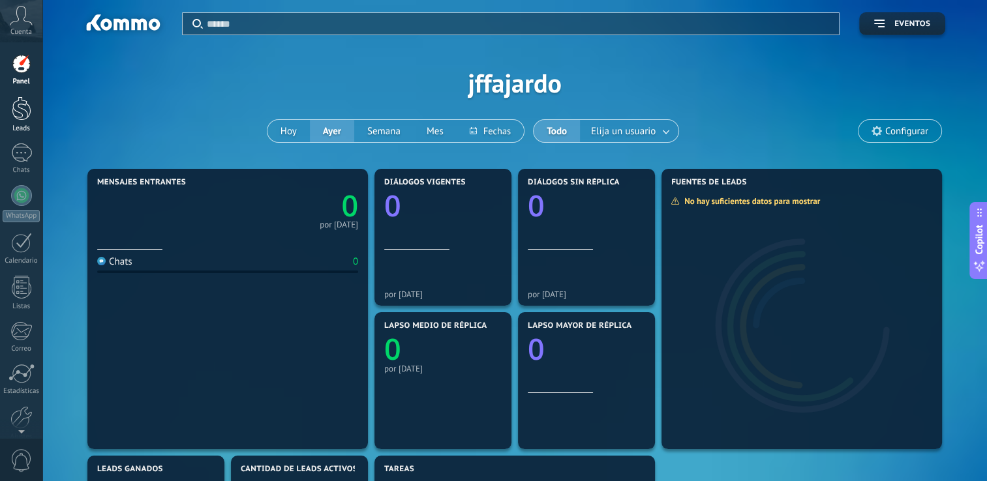
click at [32, 122] on link "Leads" at bounding box center [21, 115] width 42 height 37
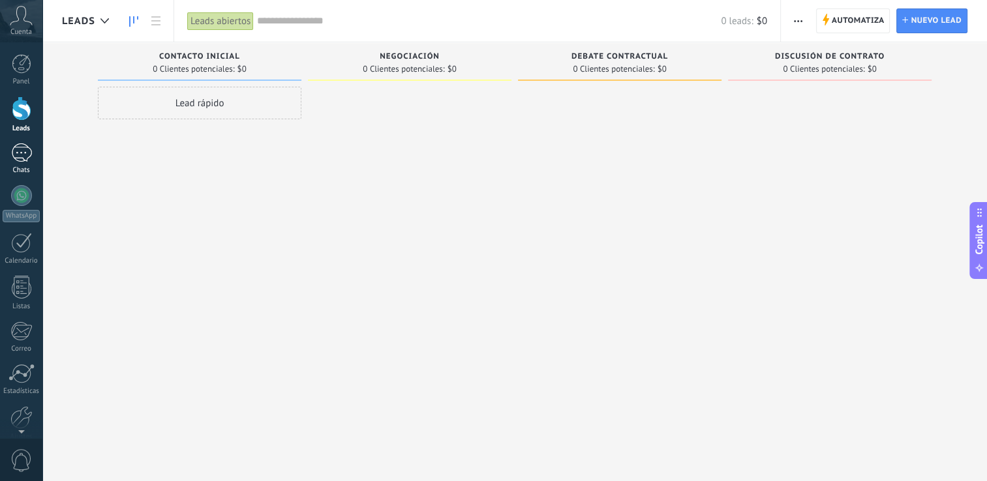
click at [18, 159] on div at bounding box center [21, 152] width 21 height 19
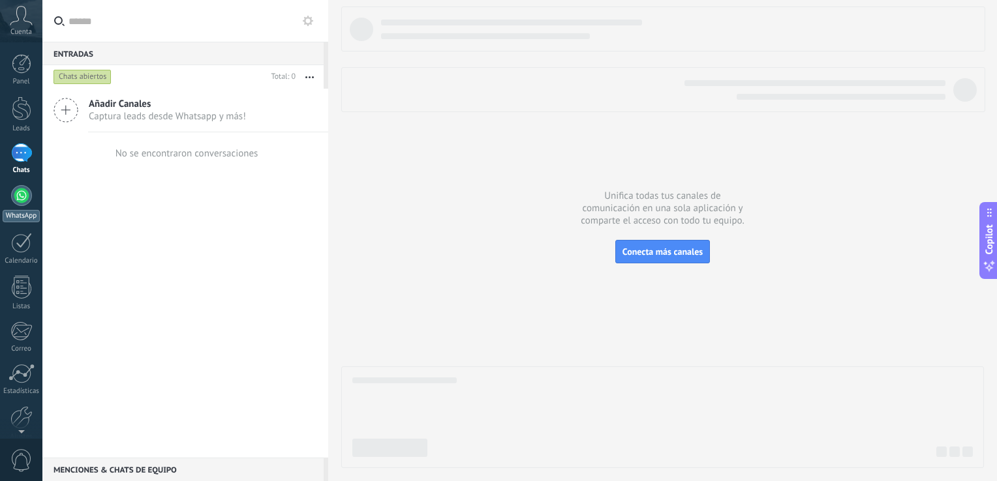
click at [33, 200] on link "WhatsApp" at bounding box center [21, 203] width 42 height 37
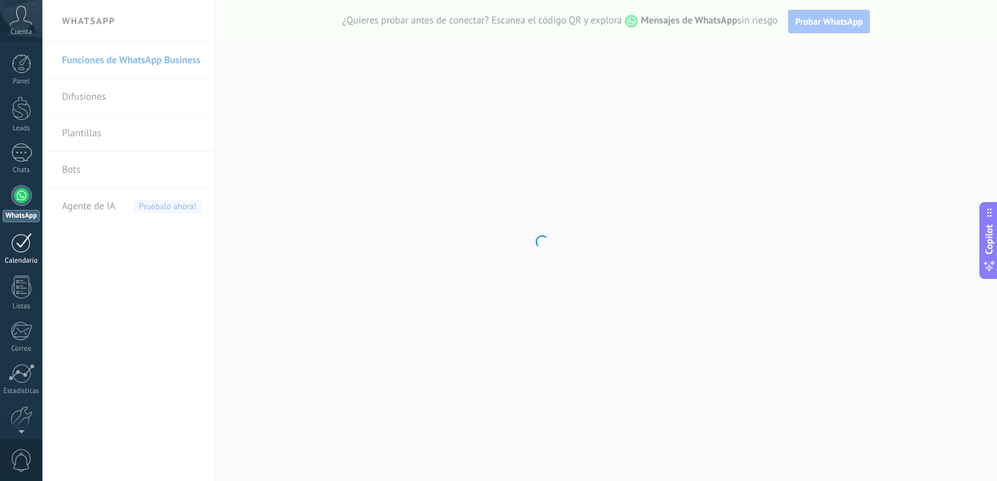
click at [18, 249] on div at bounding box center [21, 243] width 21 height 20
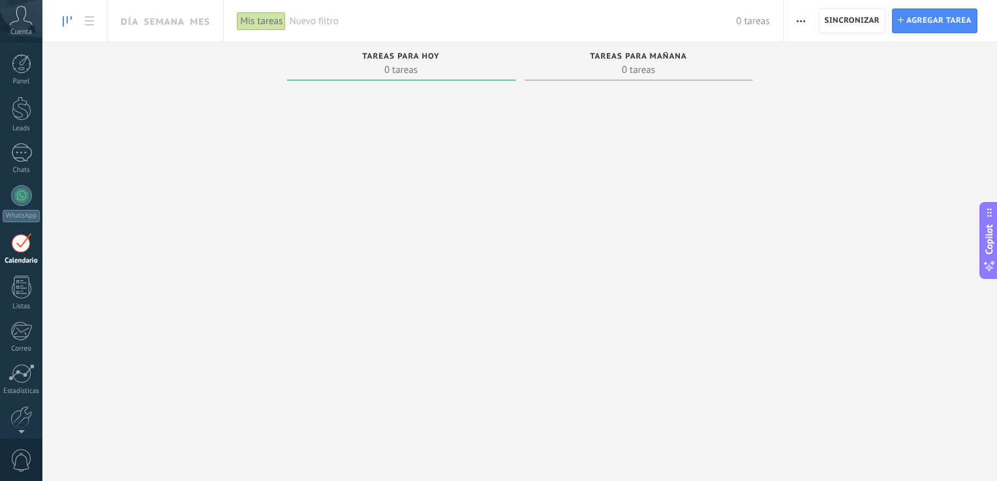
drag, startPoint x: 238, startPoint y: 125, endPoint x: 213, endPoint y: 120, distance: 25.3
click at [237, 125] on div "Tareas completas 0 tareas Tareas caducadas 0 tareas Tareas para [DATE] 0 tareas…" at bounding box center [519, 245] width 954 height 406
click at [30, 73] on div at bounding box center [22, 64] width 20 height 20
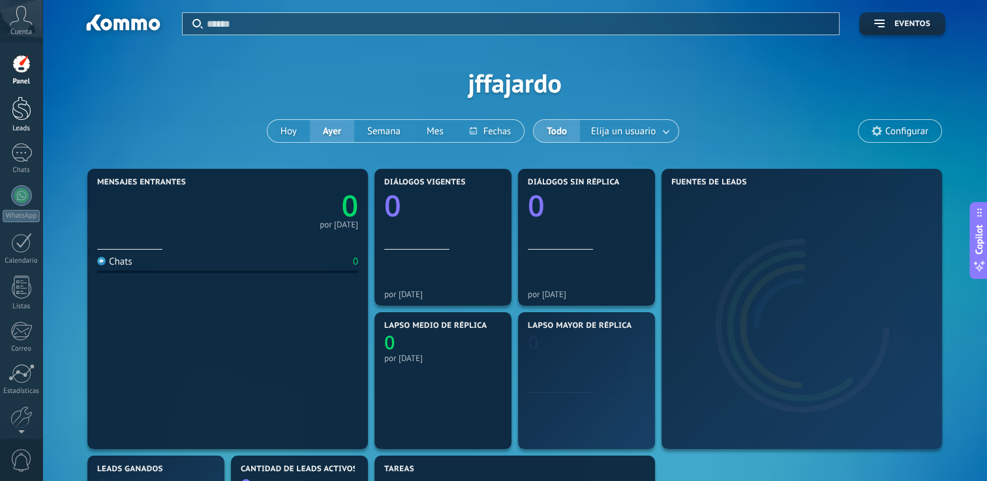
click at [27, 100] on div at bounding box center [22, 109] width 20 height 24
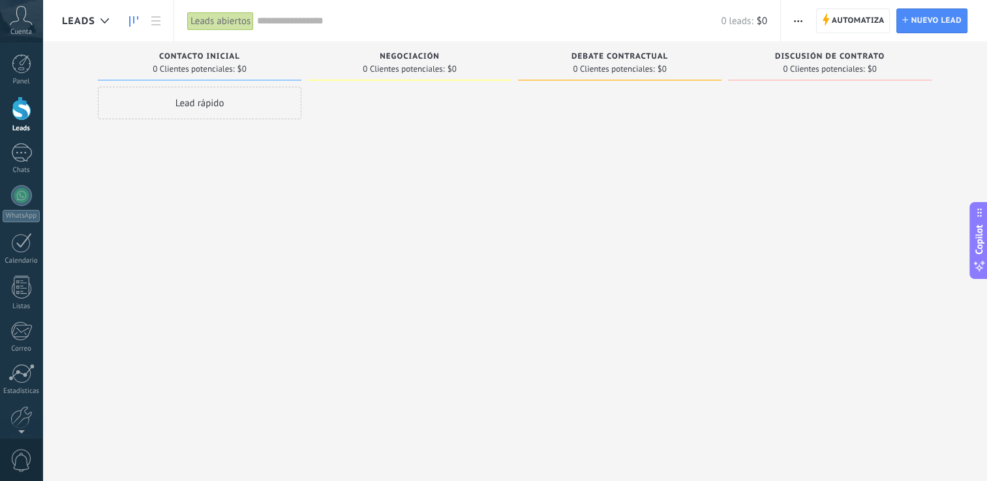
click at [546, 35] on div "0 leads: $0" at bounding box center [512, 21] width 510 height 42
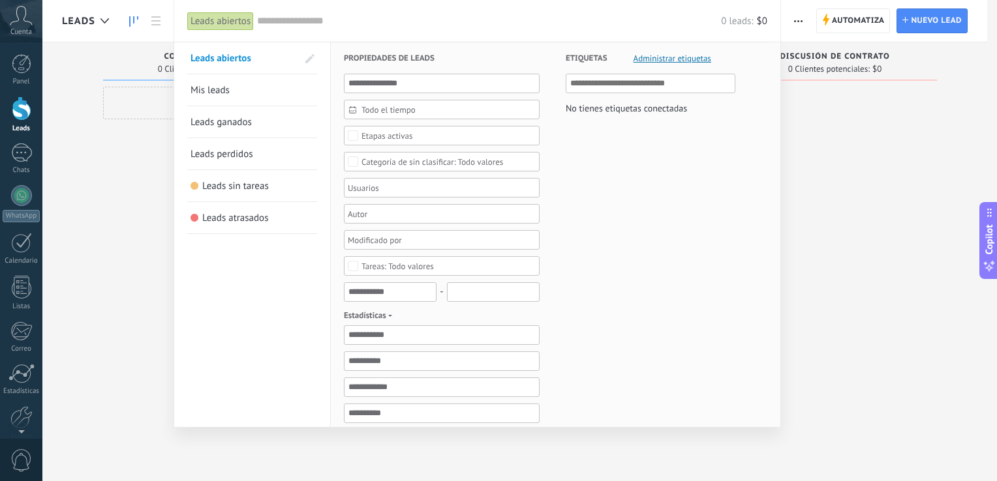
click at [456, 56] on h3 "Propiedades de leads" at bounding box center [442, 57] width 196 height 31
click at [194, 87] on span "Mis leads" at bounding box center [209, 90] width 39 height 12
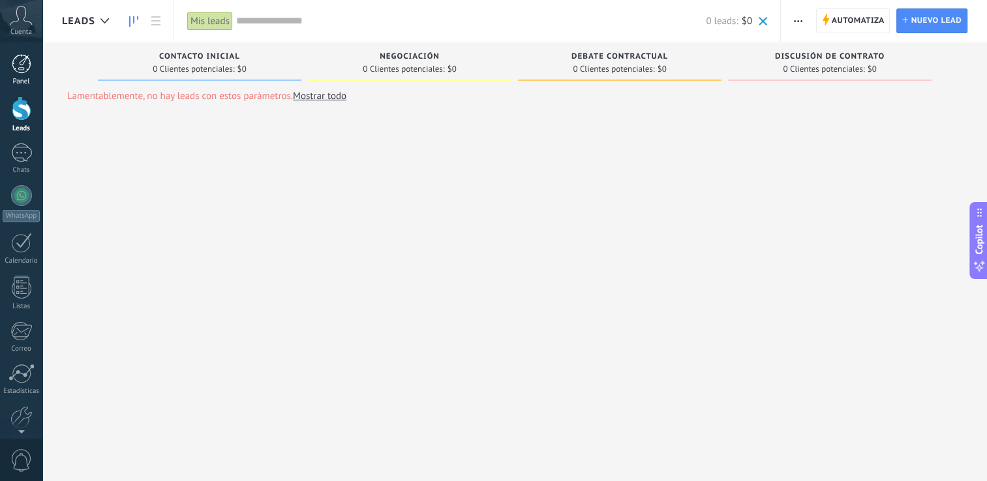
click at [13, 68] on div at bounding box center [22, 64] width 20 height 20
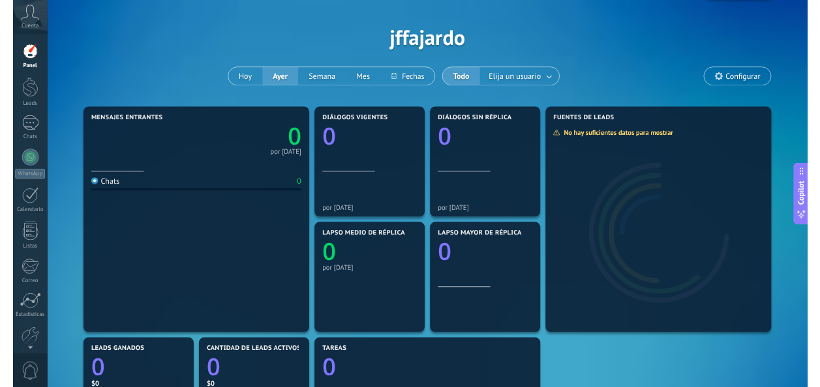
scroll to position [65, 0]
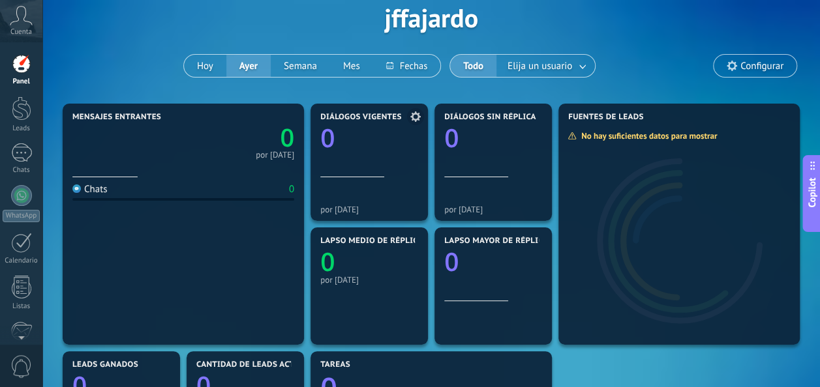
click at [342, 177] on div "Diálogos vigentes 0" at bounding box center [369, 145] width 98 height 65
click at [27, 115] on div at bounding box center [22, 109] width 20 height 24
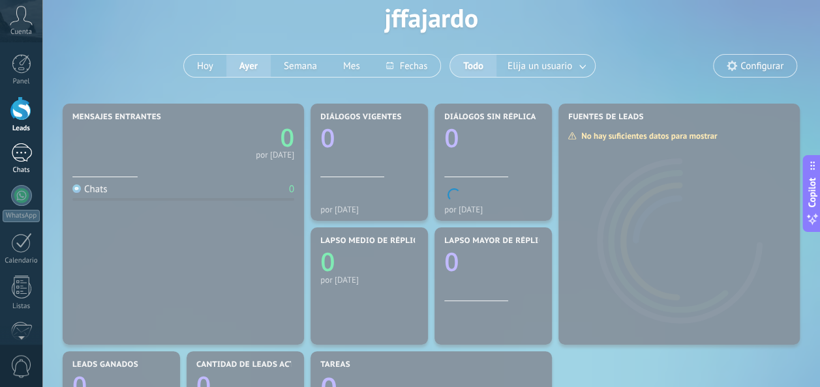
click at [22, 151] on div at bounding box center [21, 152] width 21 height 19
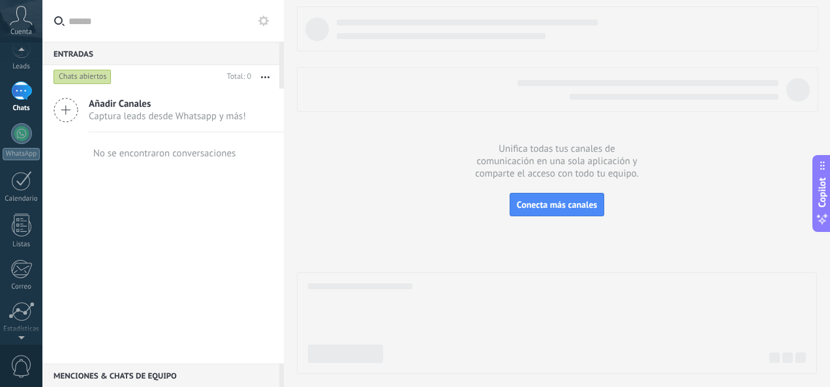
scroll to position [63, 0]
click at [22, 151] on div "WhatsApp" at bounding box center [21, 153] width 37 height 12
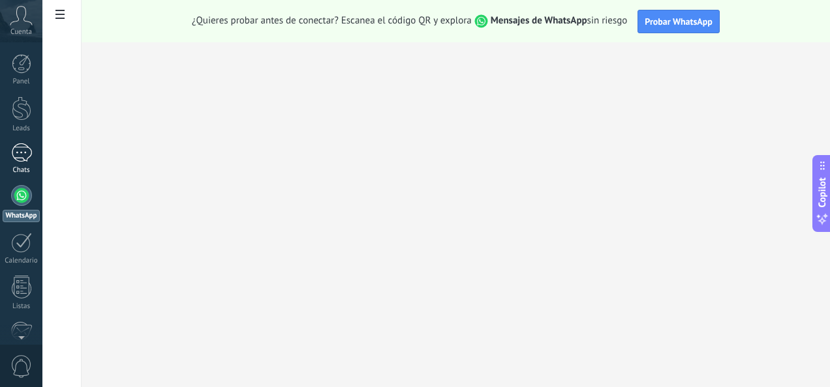
click at [14, 151] on div at bounding box center [21, 152] width 21 height 19
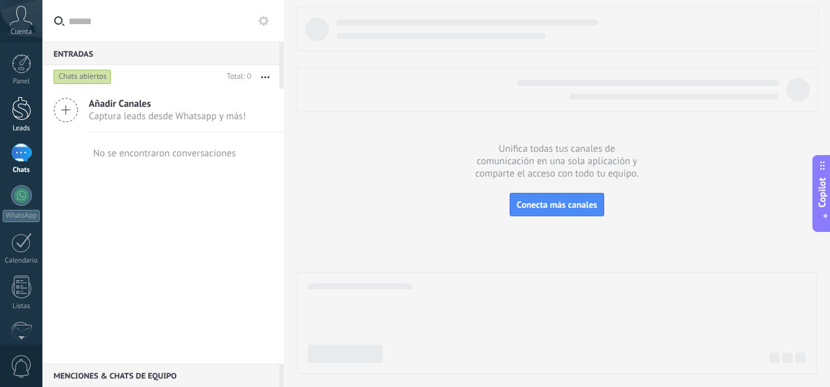
click at [24, 118] on div at bounding box center [22, 109] width 20 height 24
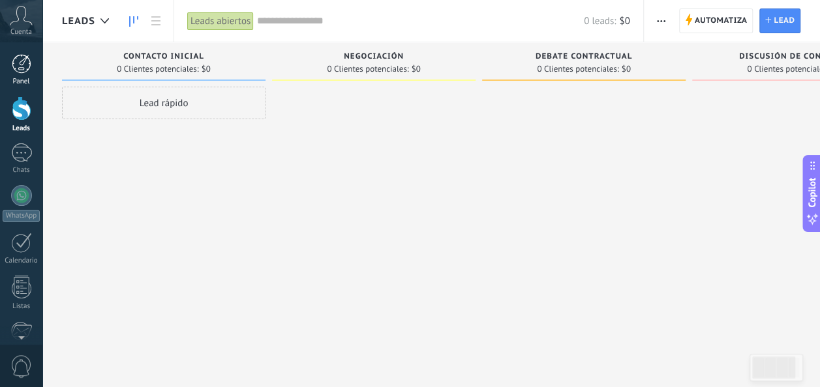
click at [20, 83] on div "Panel" at bounding box center [22, 82] width 38 height 8
